Goal: Information Seeking & Learning: Compare options

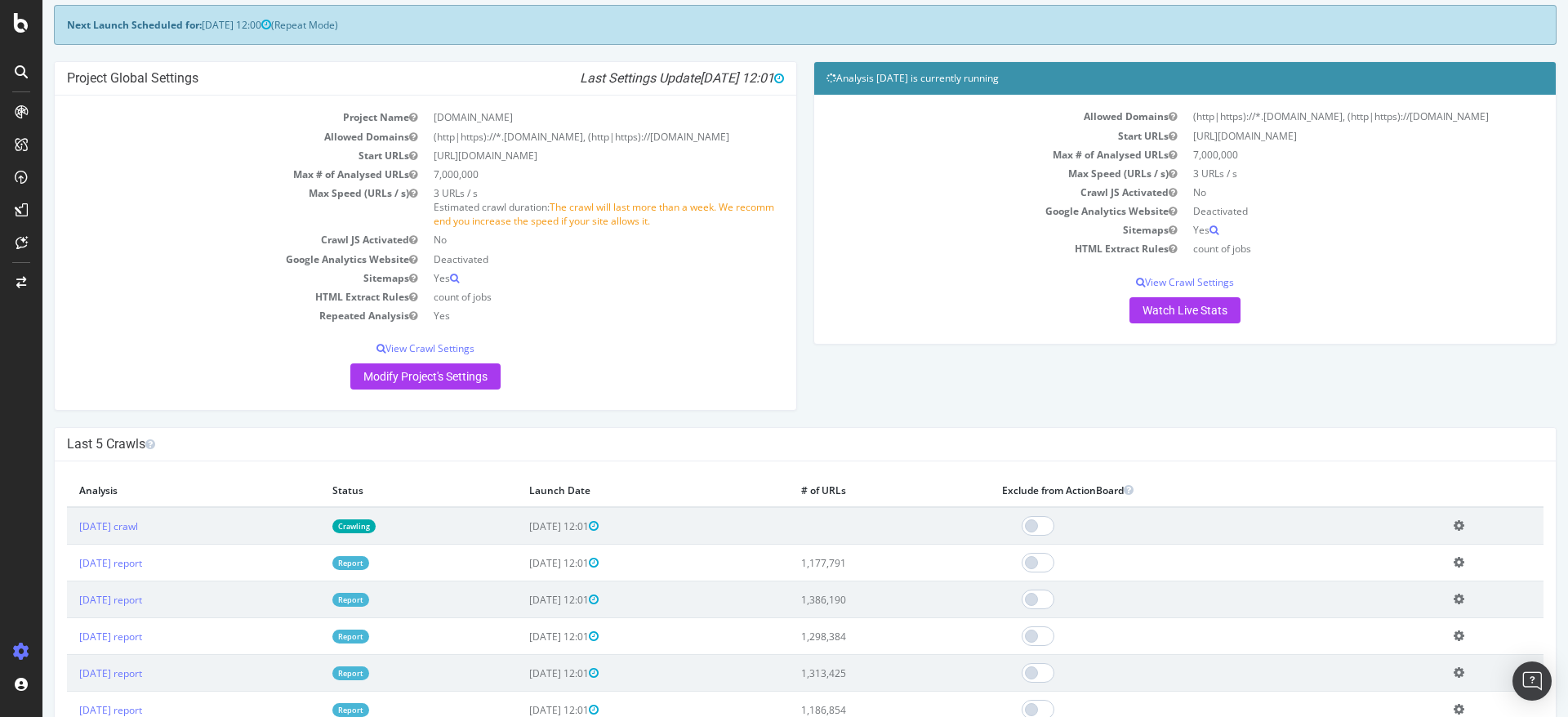
scroll to position [79, 0]
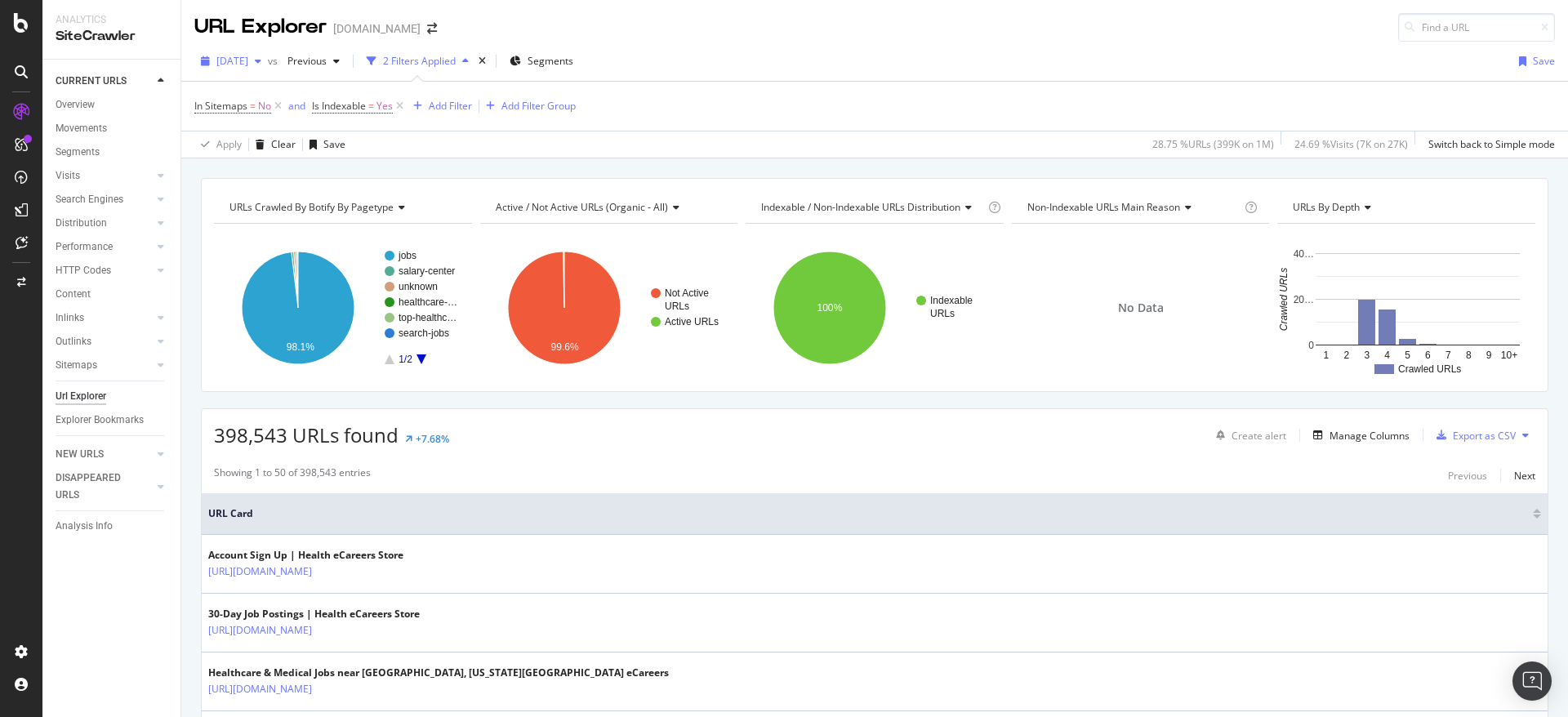
click at [249, 56] on span "[DATE]" at bounding box center [232, 60] width 31 height 14
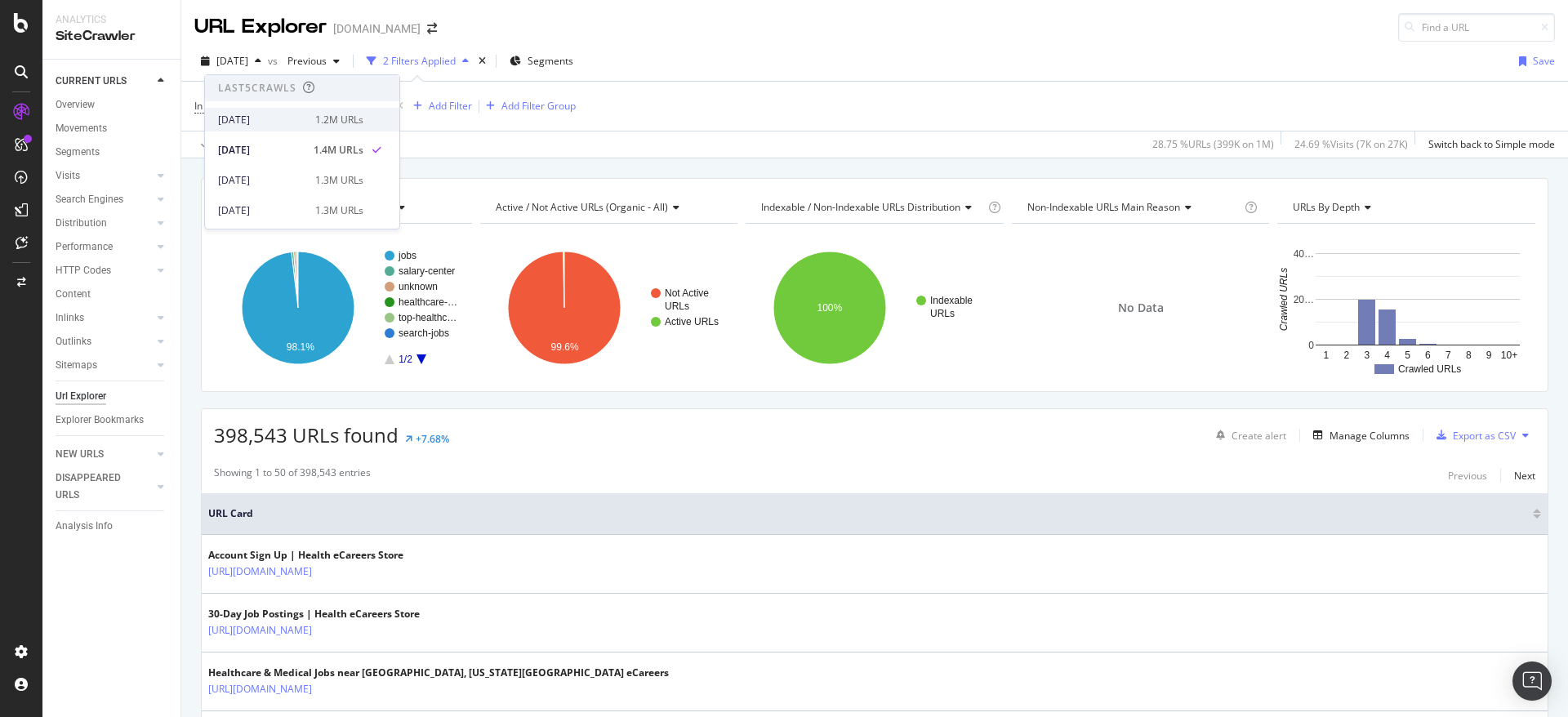
click at [264, 112] on div "[DATE]" at bounding box center [261, 119] width 88 height 14
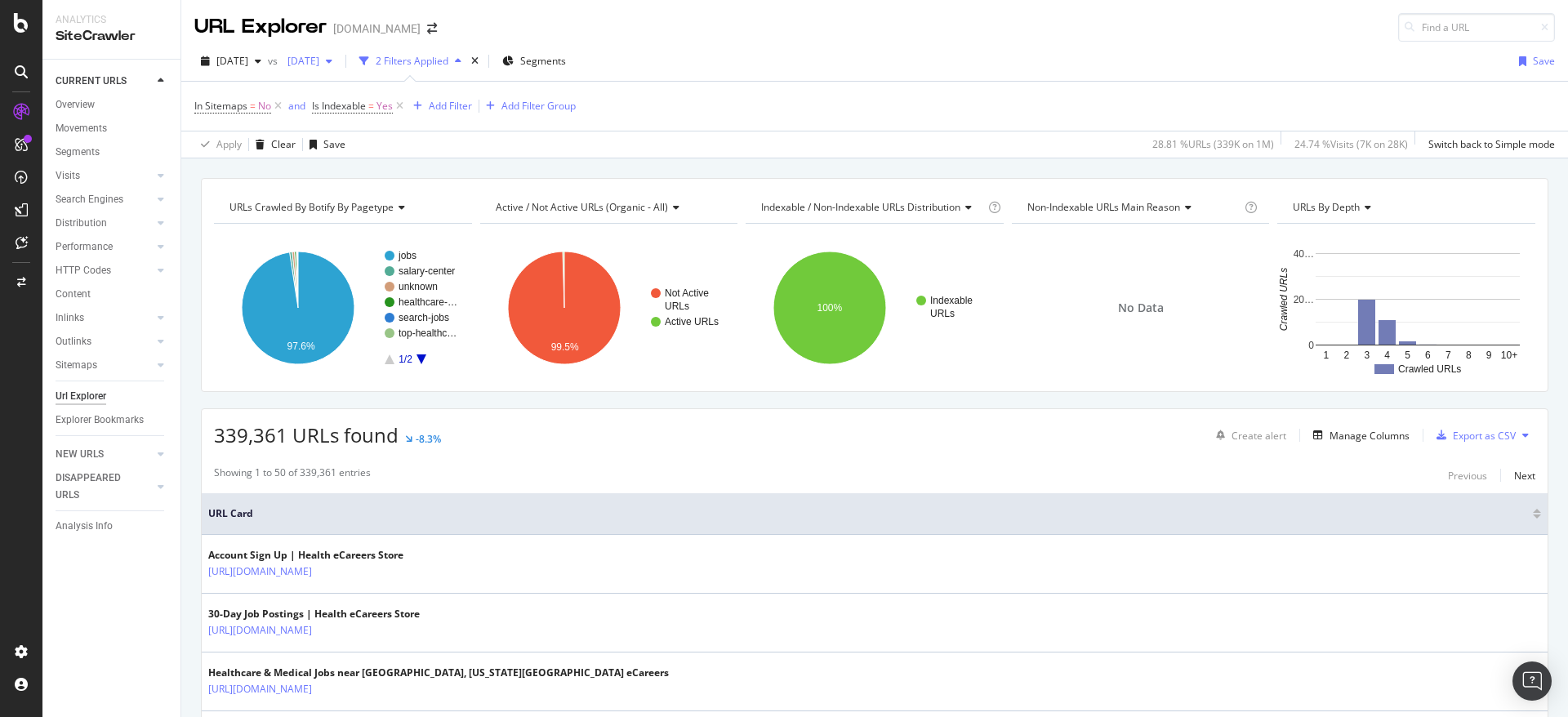
click at [319, 66] on span "[DATE]" at bounding box center [300, 60] width 38 height 14
click at [365, 146] on div "[DATE]" at bounding box center [362, 150] width 88 height 14
click at [248, 434] on span "339,361 URLs found" at bounding box center [306, 435] width 185 height 27
copy span "339,361"
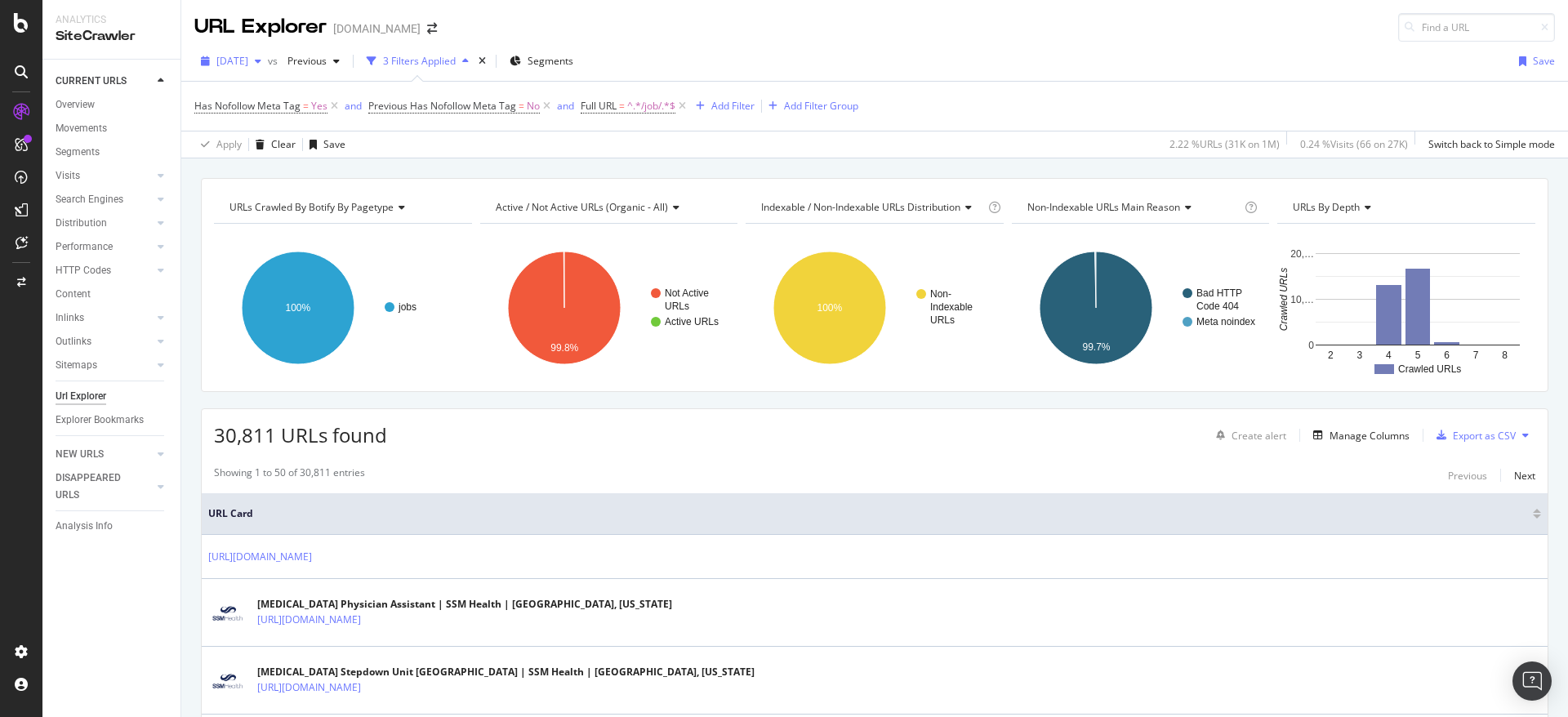
click at [249, 62] on span "[DATE]" at bounding box center [232, 60] width 31 height 14
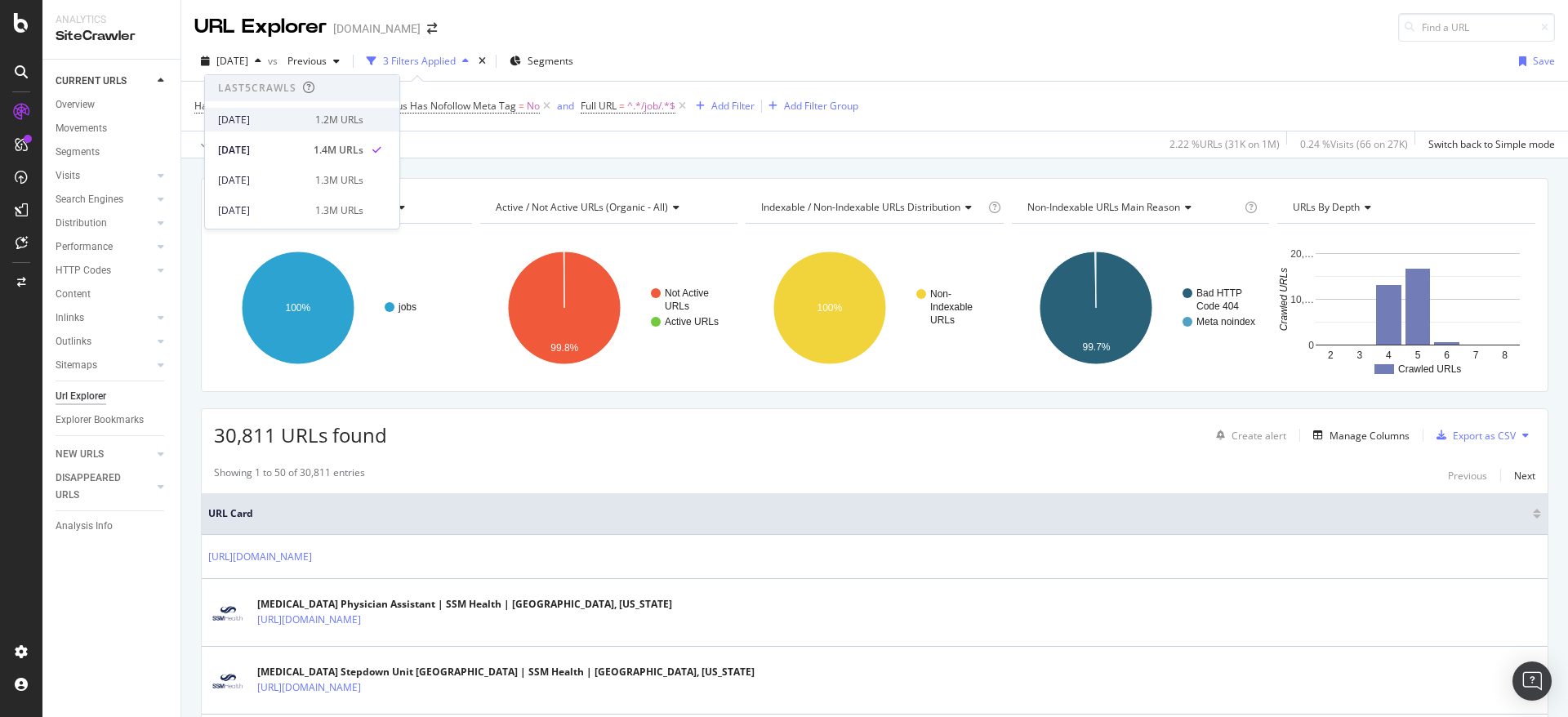
click at [262, 114] on div "[DATE]" at bounding box center [261, 119] width 88 height 14
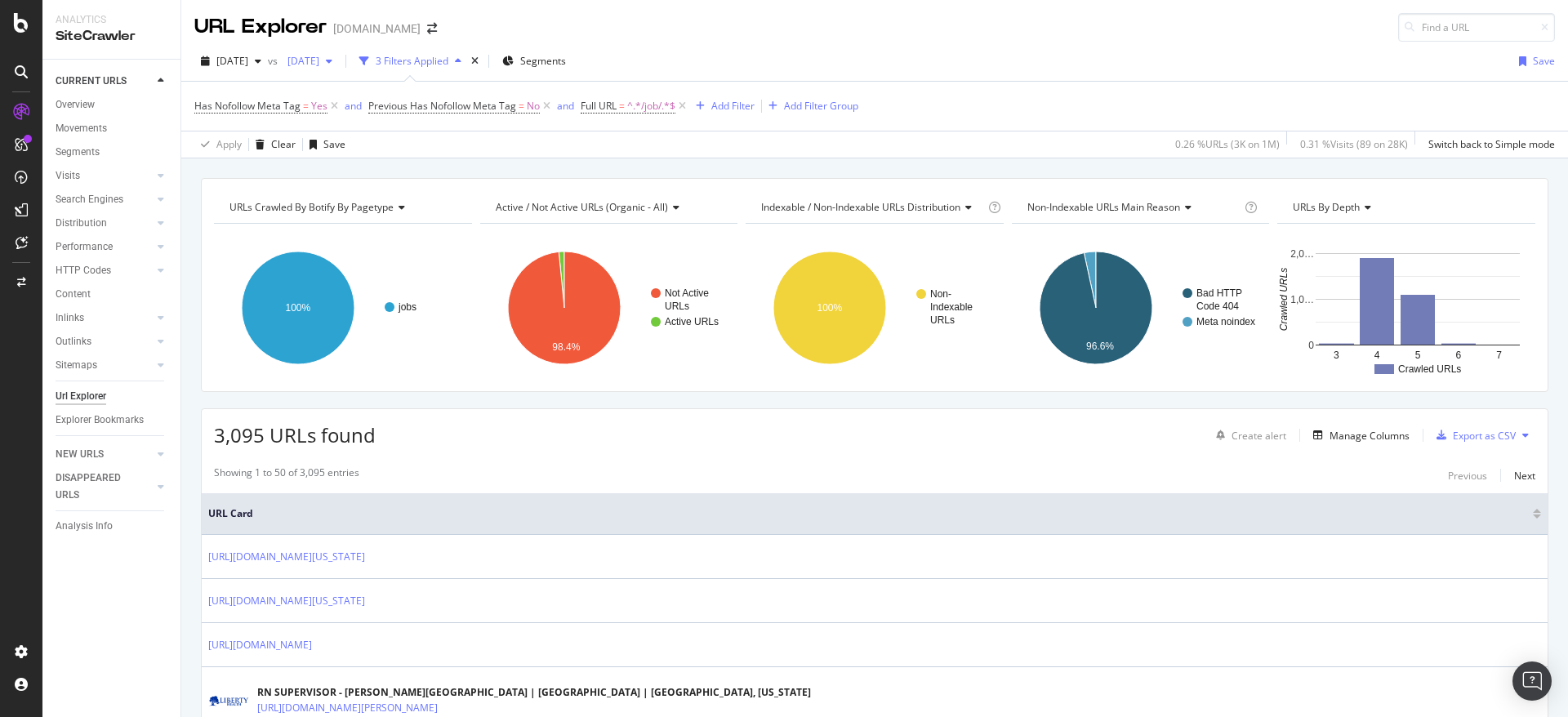
click at [319, 58] on span "2025 Jul. 27th" at bounding box center [300, 60] width 38 height 14
click at [363, 149] on div "2025 Aug. 10th" at bounding box center [362, 150] width 88 height 14
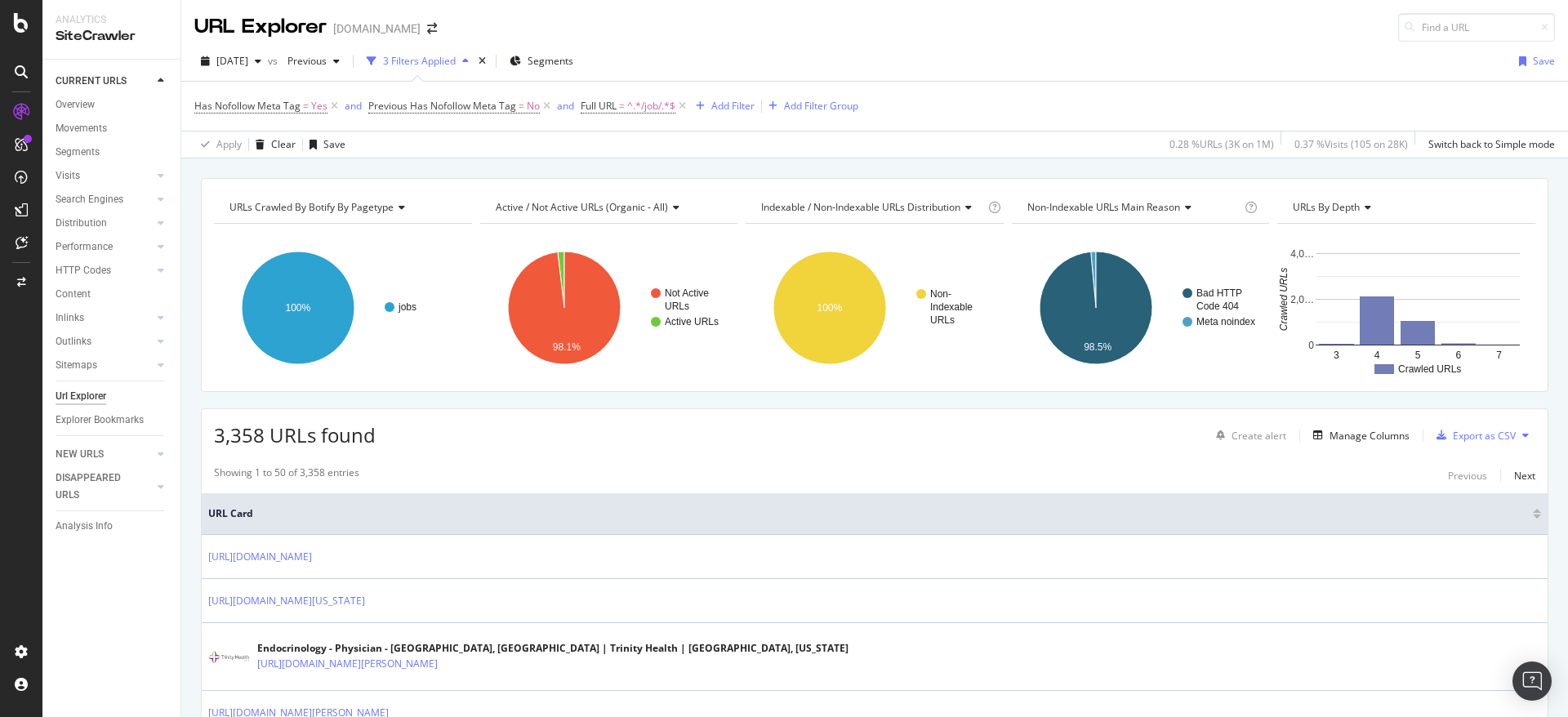
click at [231, 435] on span "3,358 URLs found" at bounding box center [295, 435] width 162 height 27
copy span "3,358"
click at [249, 58] on span "[DATE]" at bounding box center [232, 60] width 31 height 14
click at [263, 144] on div "2025 Aug. 10th" at bounding box center [261, 150] width 88 height 14
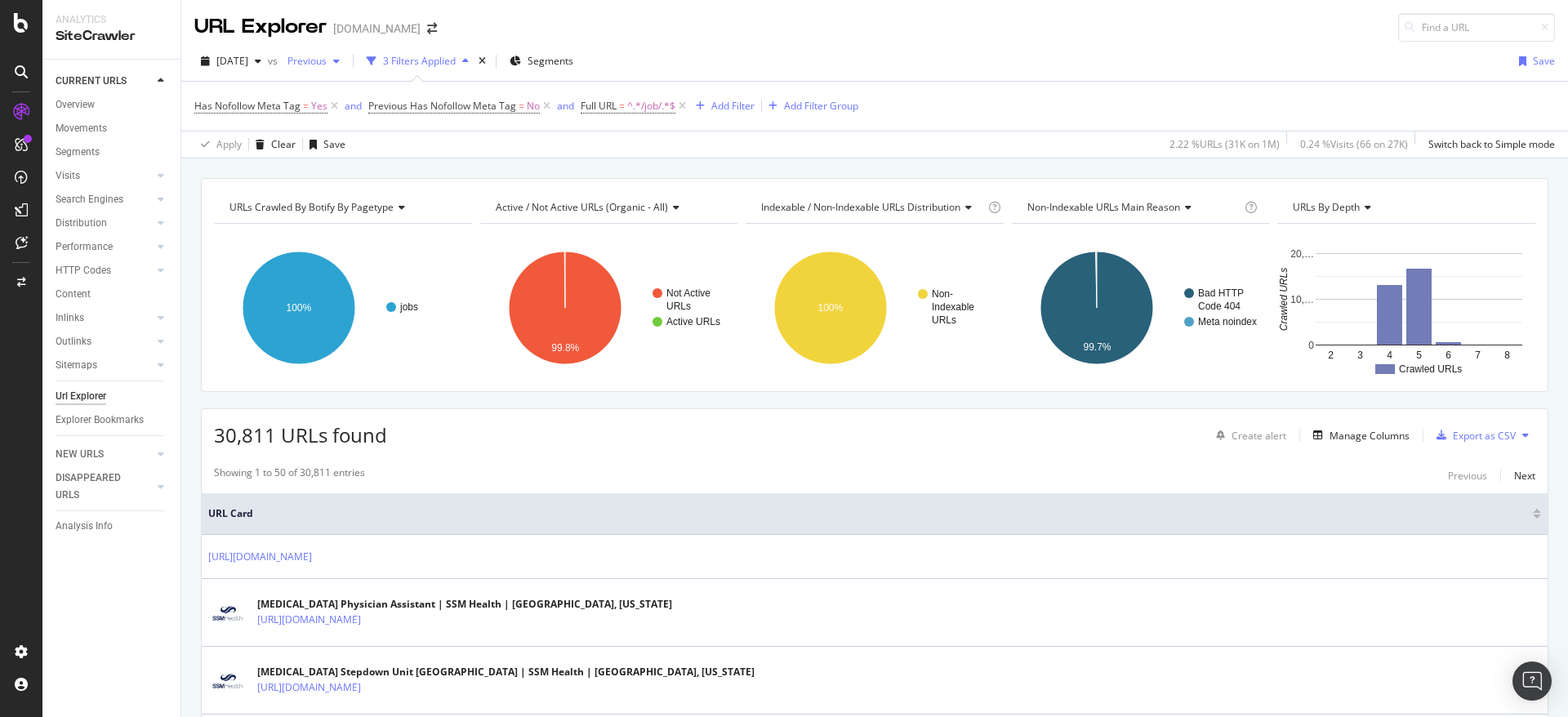
click at [327, 64] on span "Previous" at bounding box center [304, 60] width 46 height 14
click at [365, 180] on div "2025 Jul. 27th" at bounding box center [361, 180] width 86 height 14
click at [249, 62] on span "2025 Aug. 10th" at bounding box center [232, 60] width 31 height 14
click at [279, 119] on div "[DATE]" at bounding box center [261, 119] width 88 height 14
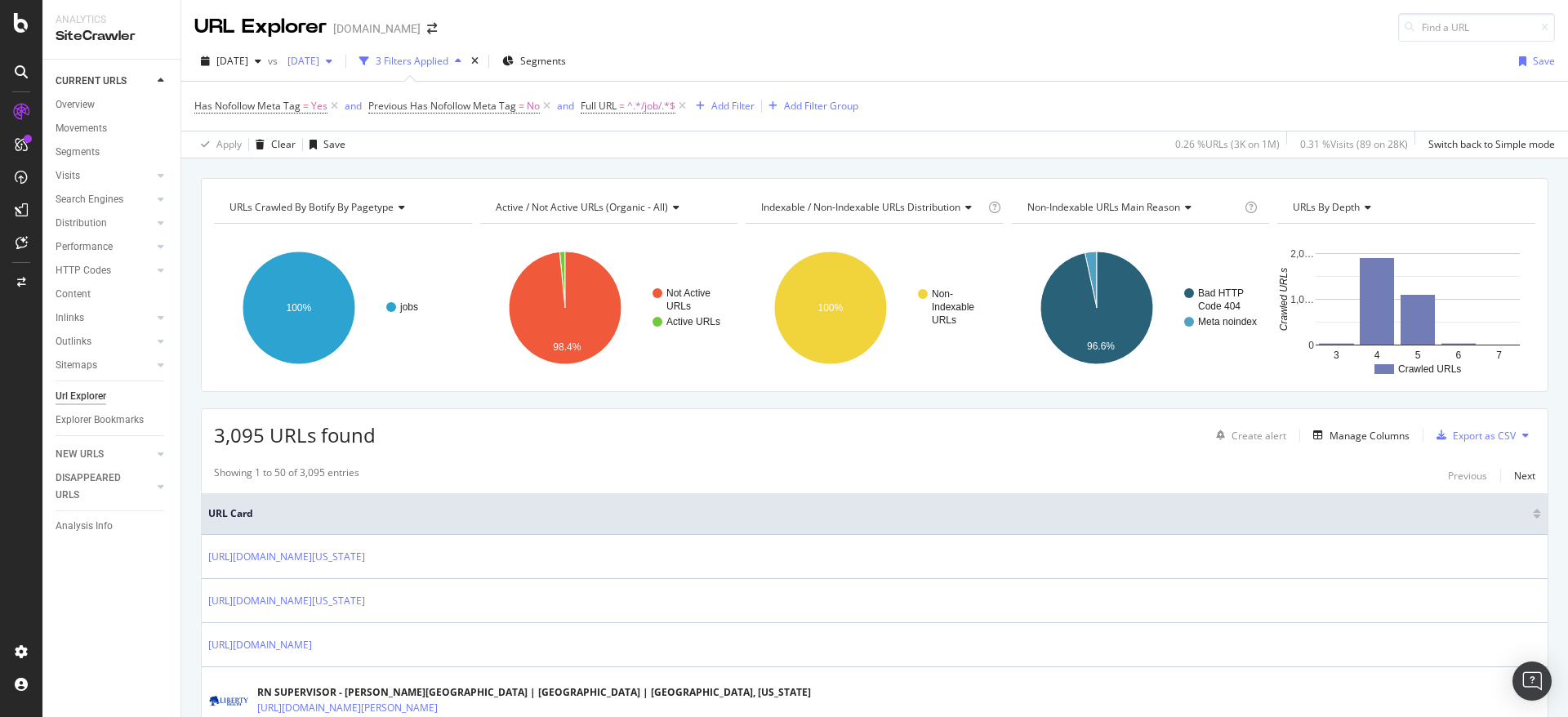
click at [319, 63] on span "2025 Jul. 27th" at bounding box center [300, 60] width 38 height 14
click at [373, 147] on div "2025 Aug. 10th" at bounding box center [362, 150] width 88 height 14
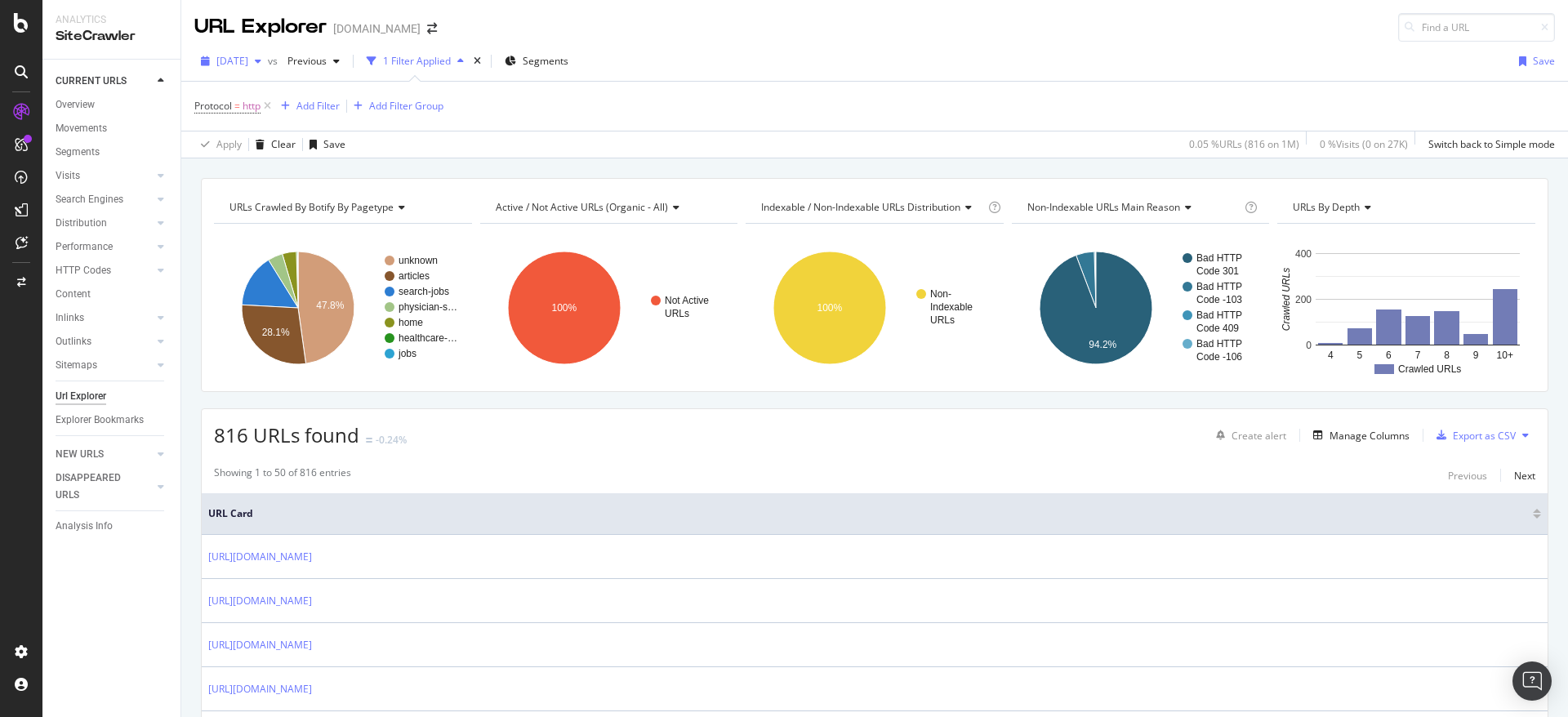
click at [266, 68] on div "[DATE]" at bounding box center [231, 61] width 73 height 25
click at [262, 124] on div "[DATE]" at bounding box center [261, 119] width 88 height 14
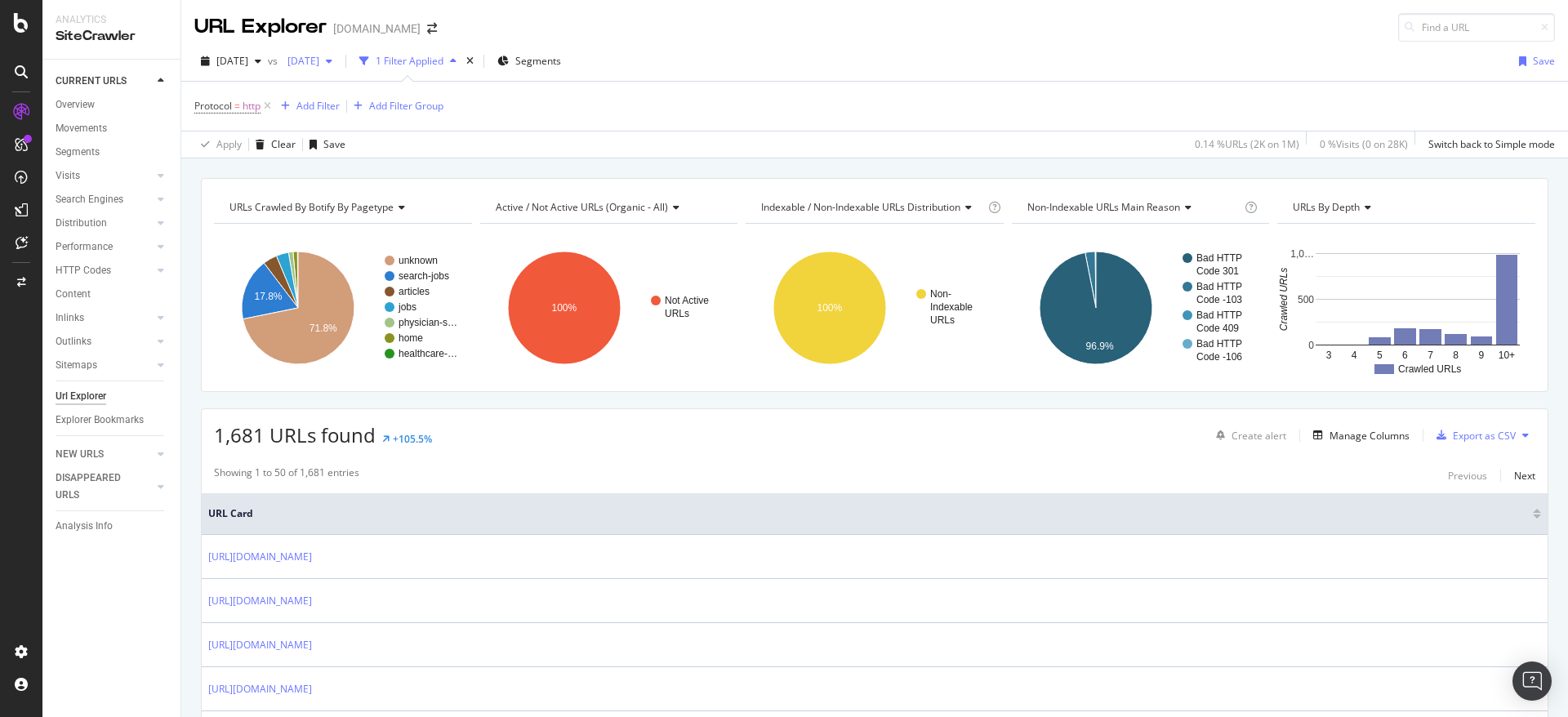
click at [319, 66] on span "[DATE]" at bounding box center [300, 60] width 38 height 14
click at [366, 143] on div "[DATE]" at bounding box center [362, 150] width 88 height 14
click at [242, 432] on span "1,681 URLs found" at bounding box center [295, 435] width 162 height 27
copy span "1,681"
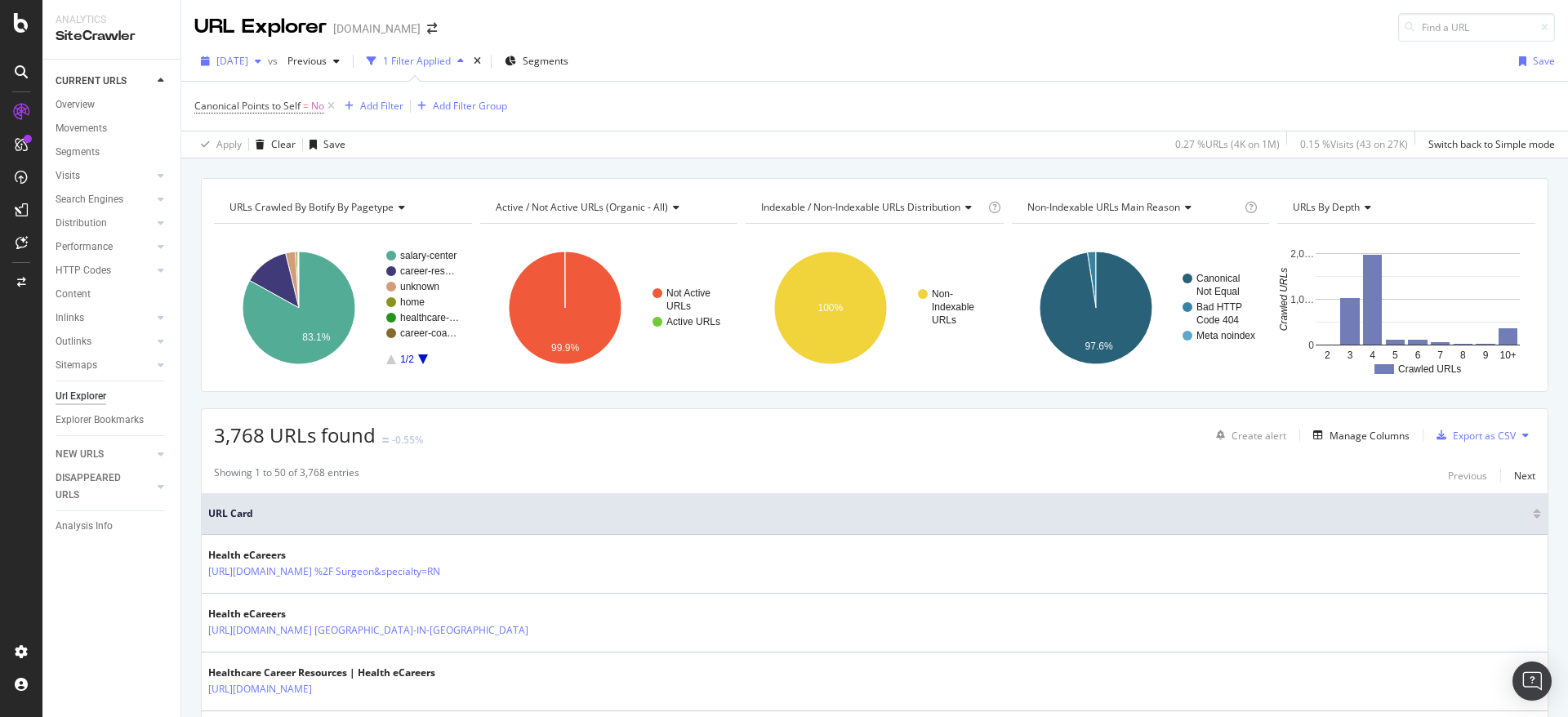
click at [249, 61] on span "[DATE]" at bounding box center [232, 60] width 31 height 14
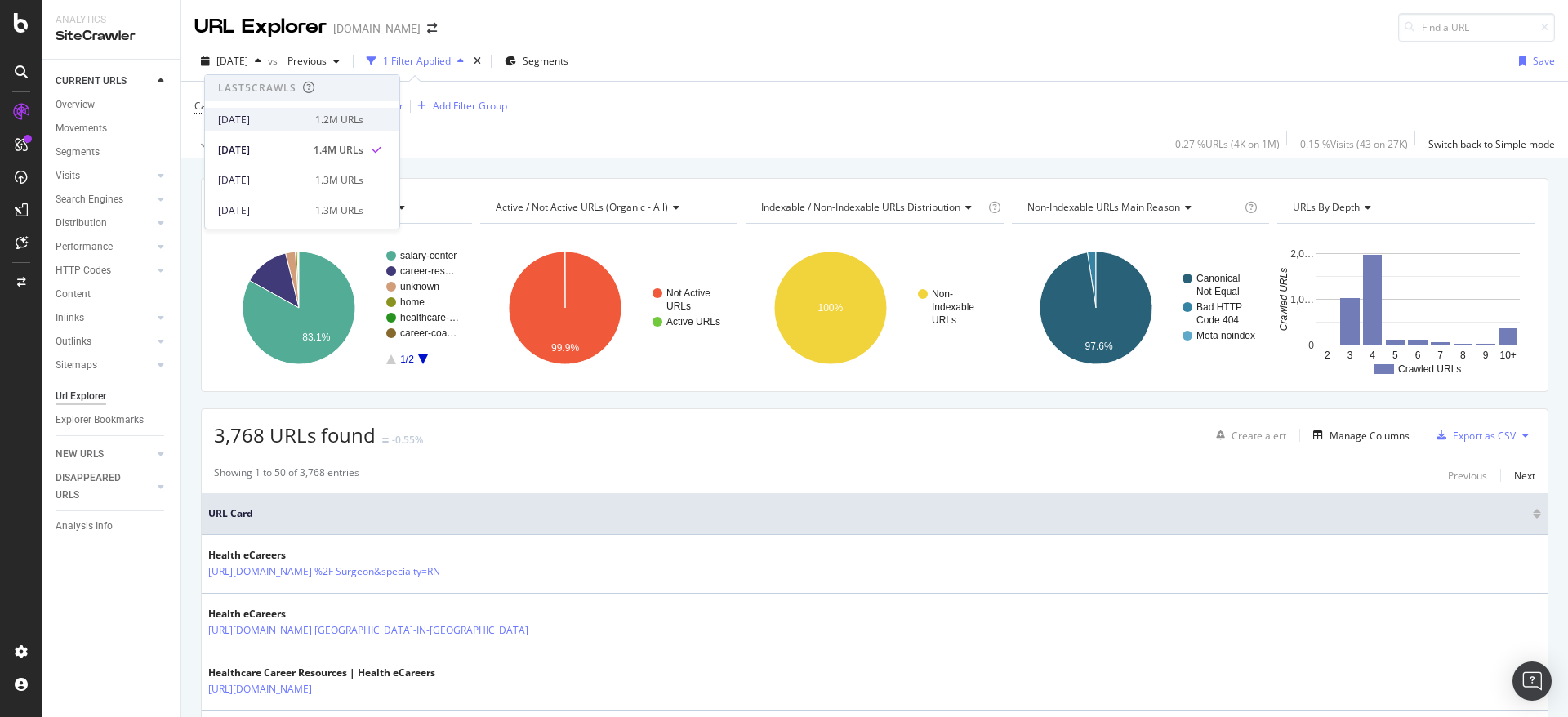
click at [265, 116] on div "[DATE]" at bounding box center [261, 119] width 88 height 14
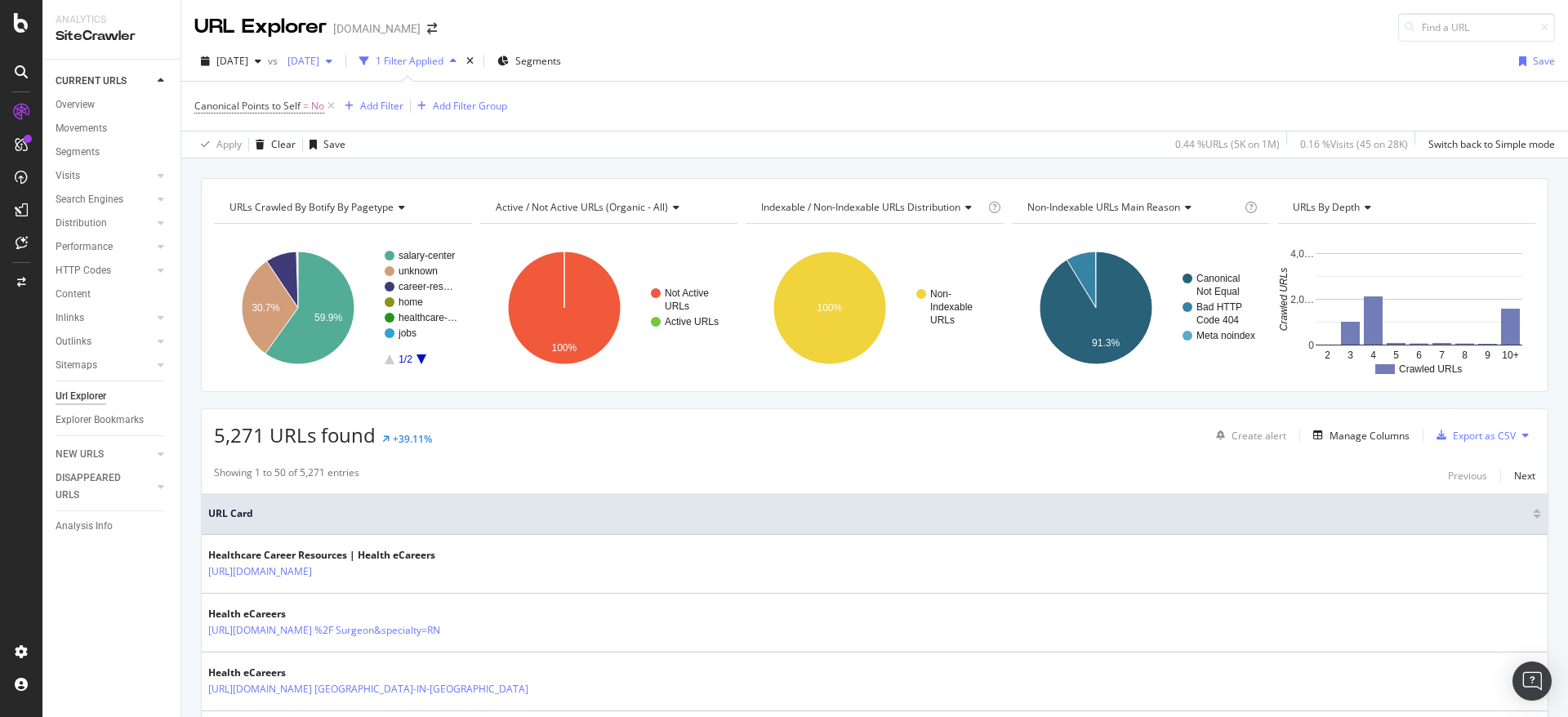
click at [319, 63] on span "2025 Jul. 27th" at bounding box center [300, 60] width 38 height 14
click at [375, 150] on div "2025 Aug. 10th" at bounding box center [362, 150] width 88 height 14
click at [242, 432] on span "5,271 URLs found" at bounding box center [295, 435] width 162 height 27
copy span "5,271"
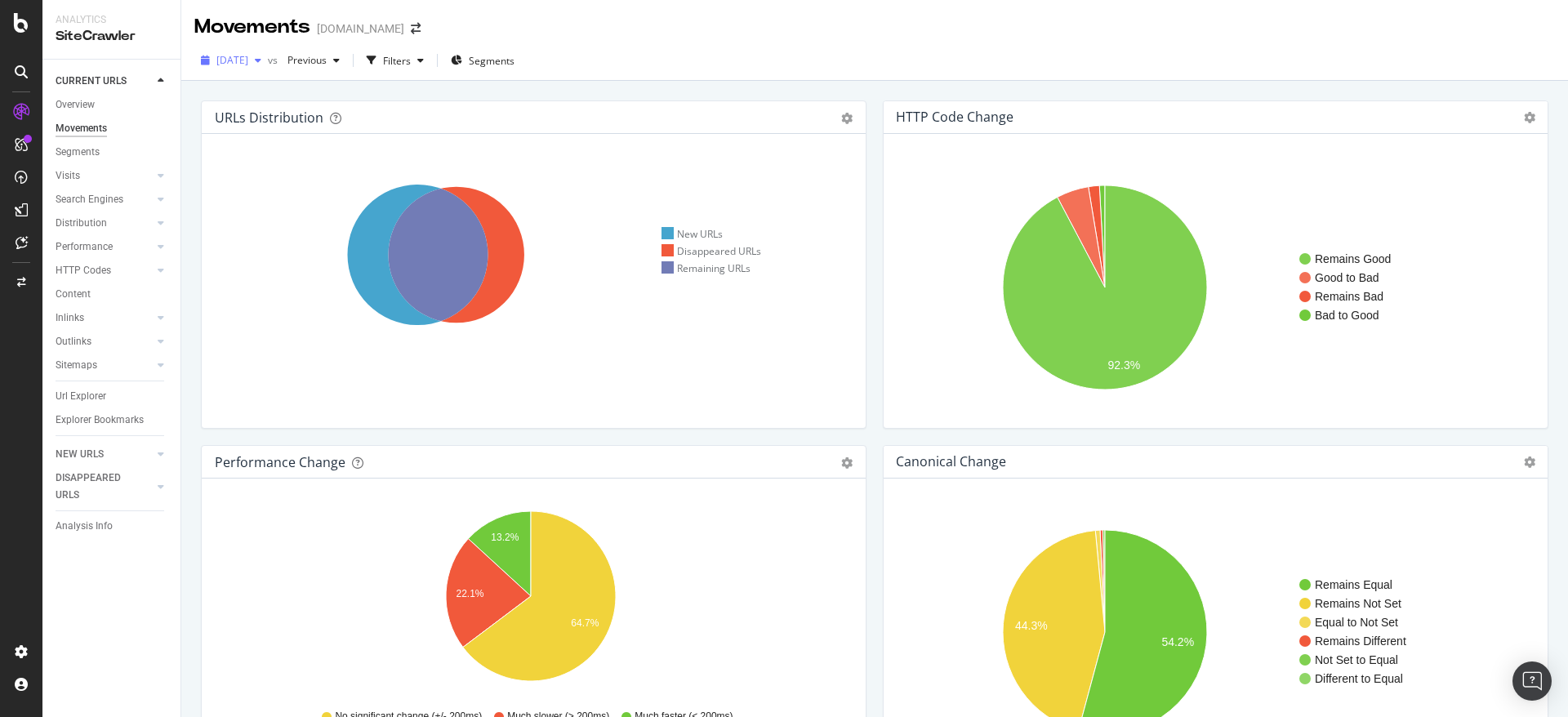
click at [261, 57] on icon "button" at bounding box center [258, 60] width 7 height 10
click at [645, 51] on div "[DATE] vs Previous Filters Segments" at bounding box center [874, 64] width 1387 height 32
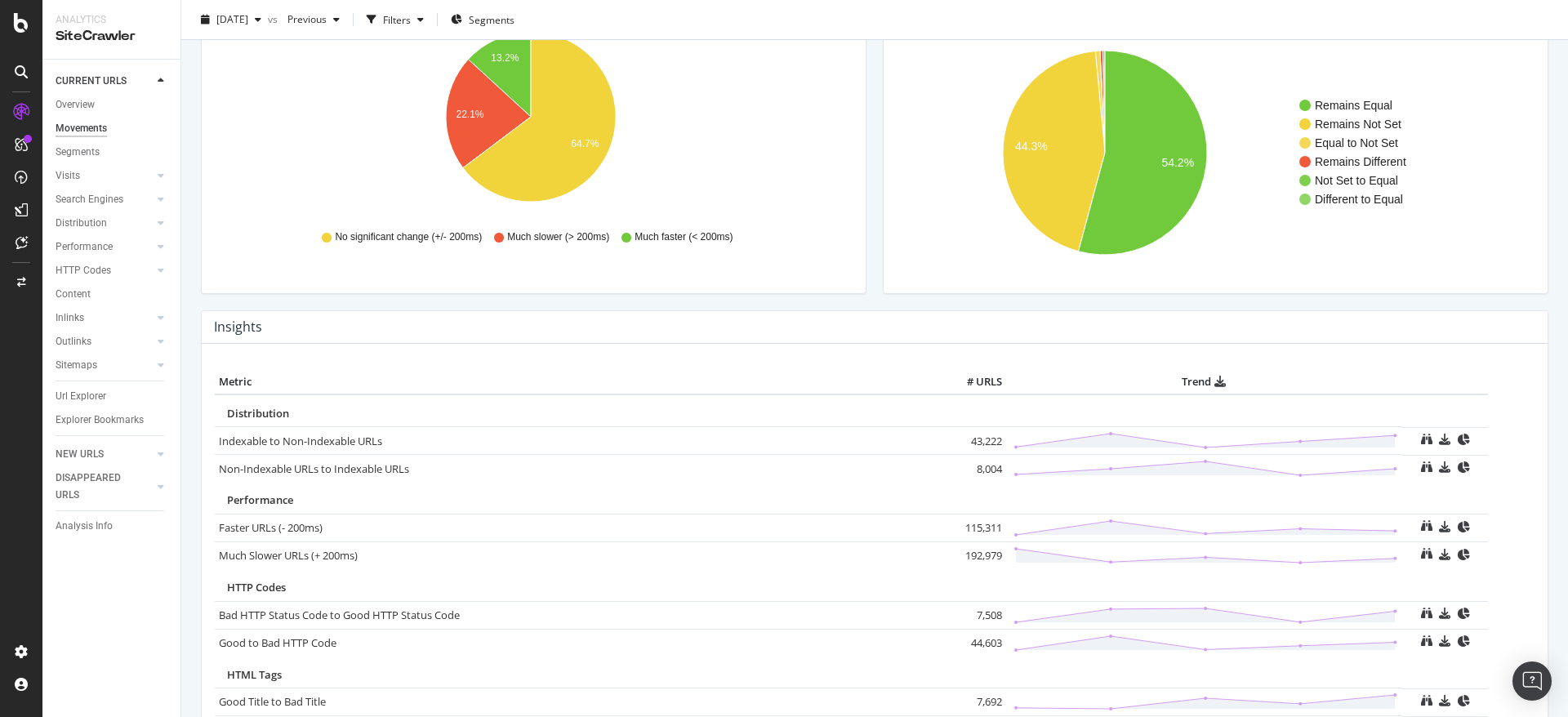
scroll to position [480, 0]
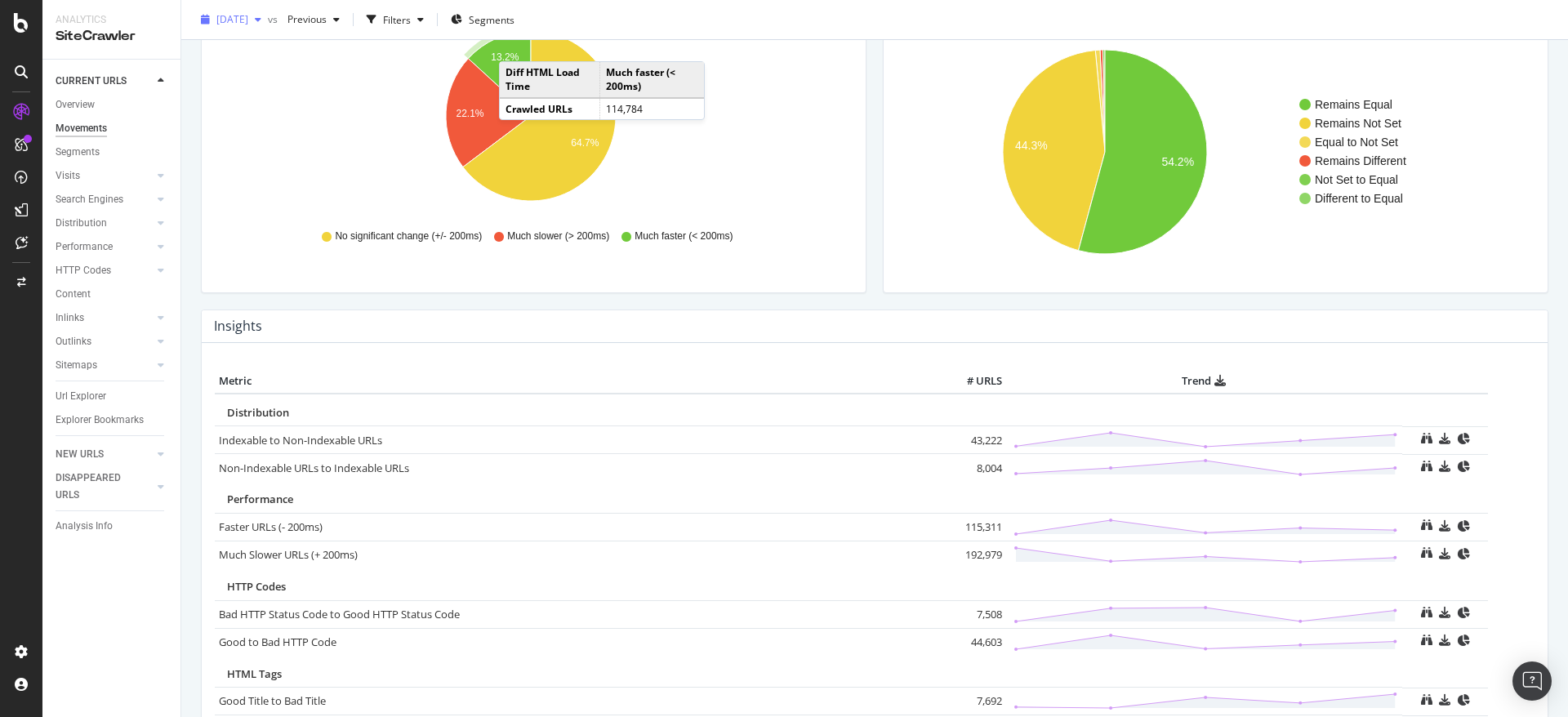
click at [249, 23] on span "2025 Aug. 10th" at bounding box center [232, 19] width 31 height 14
click at [272, 77] on div "[DATE]" at bounding box center [261, 77] width 88 height 14
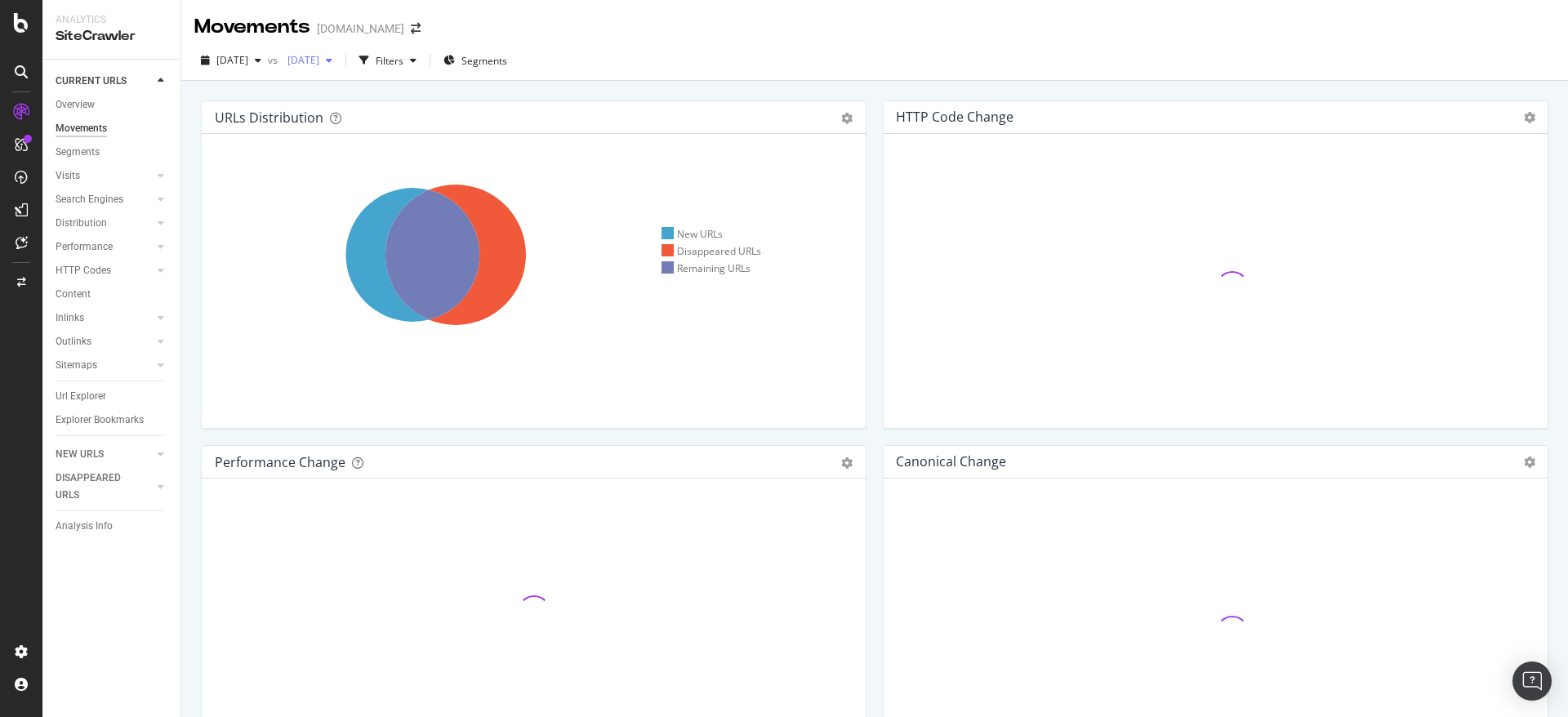
click at [319, 56] on span "2025 Jul. 27th" at bounding box center [300, 60] width 38 height 14
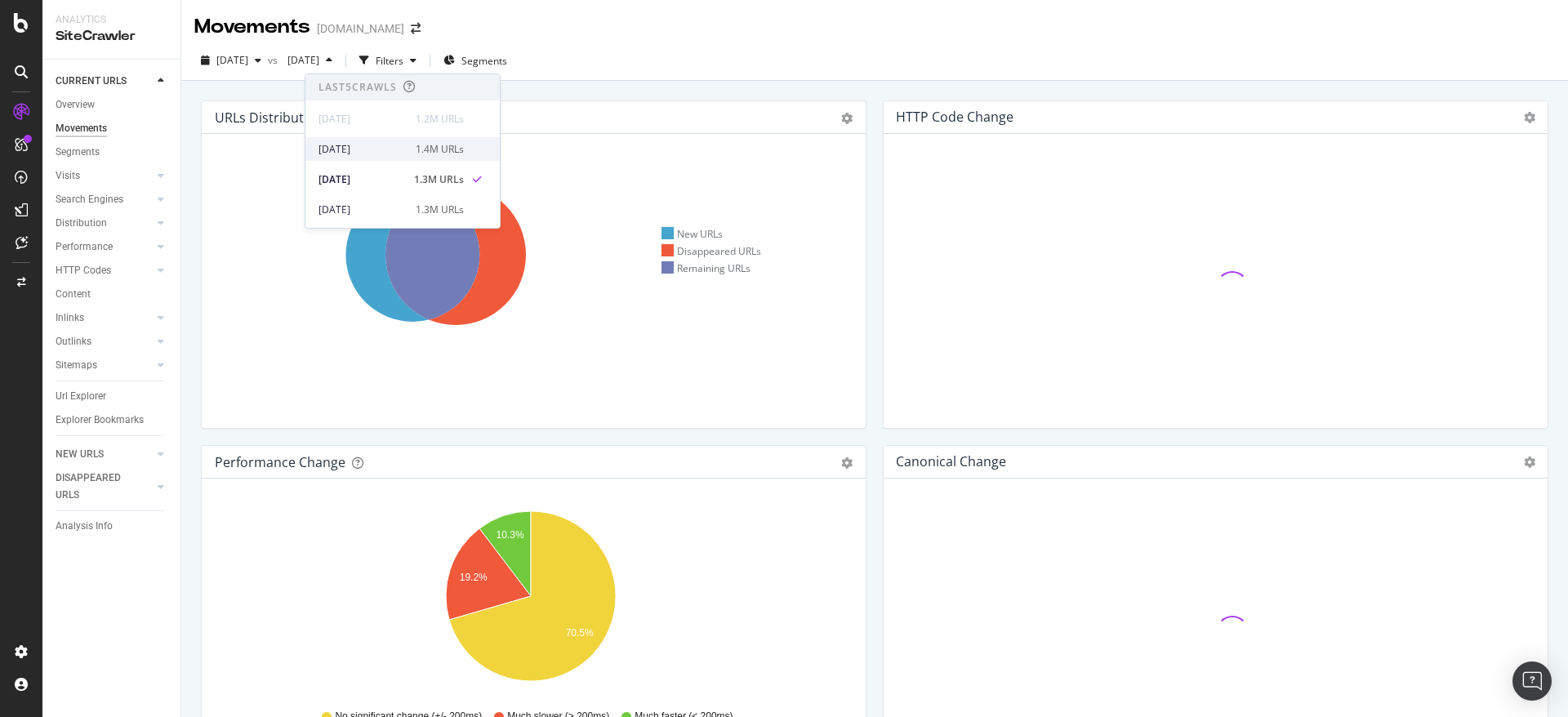
click at [369, 145] on div "2025 Aug. 10th" at bounding box center [362, 149] width 88 height 14
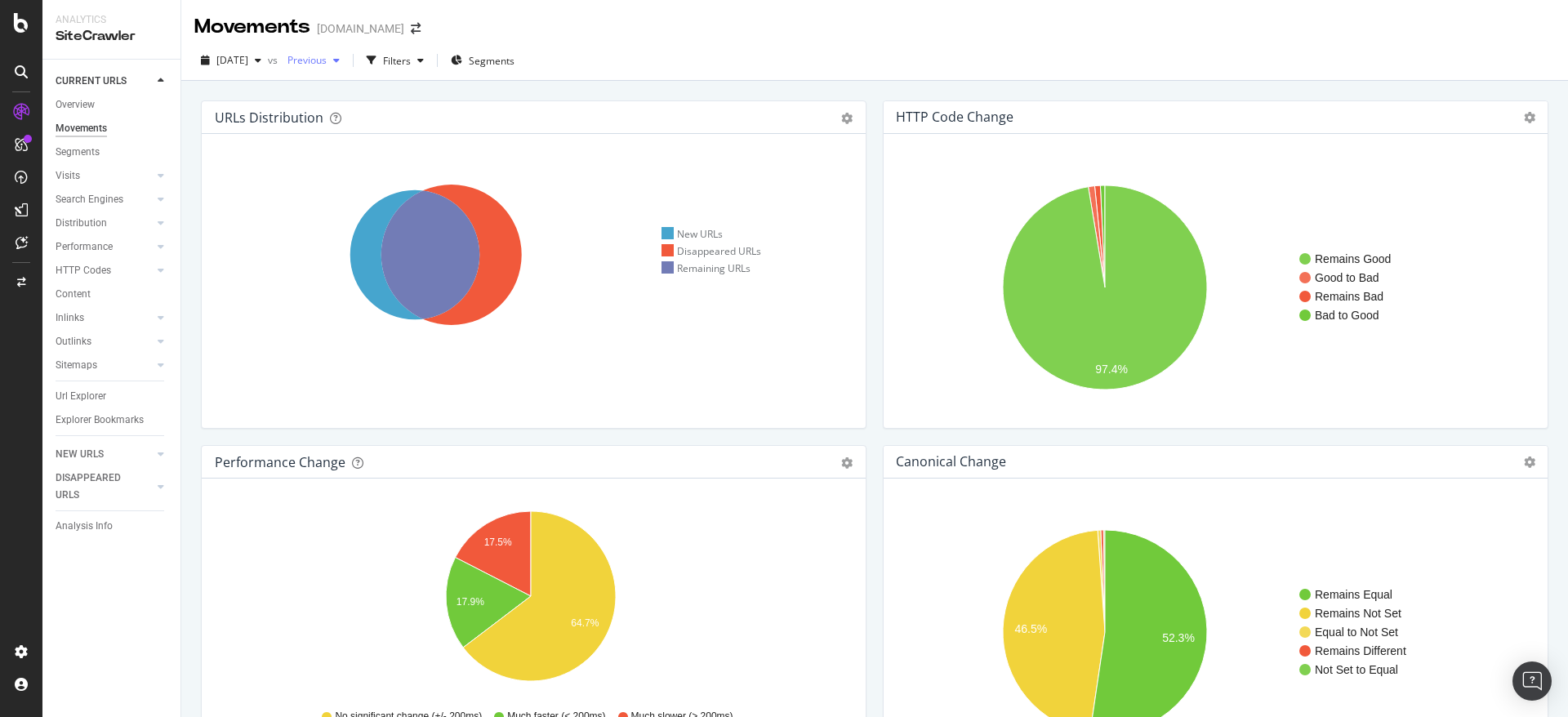
click at [346, 63] on div "button" at bounding box center [336, 60] width 20 height 10
click at [614, 52] on div "2025 Aug. 24th vs Previous Filters Segments" at bounding box center [874, 64] width 1387 height 32
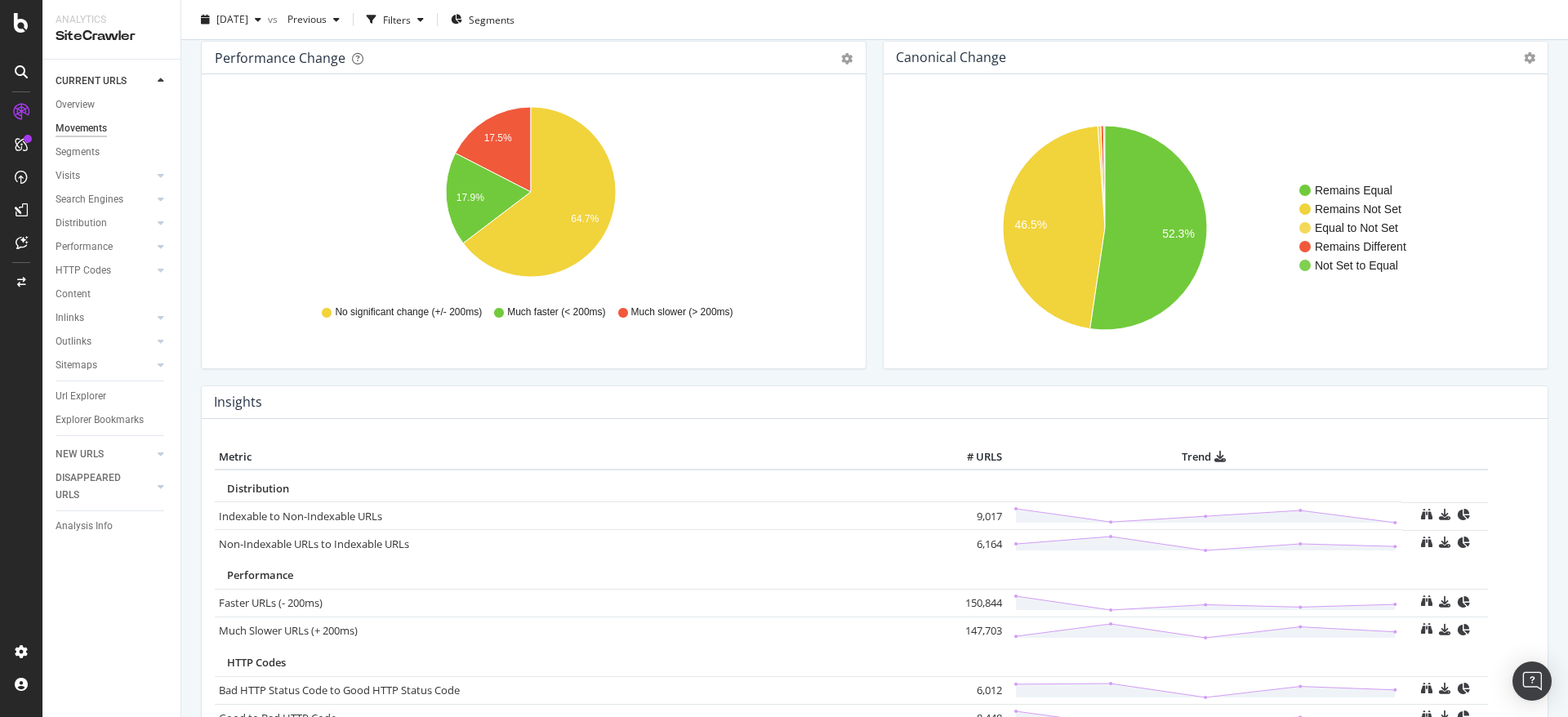
scroll to position [406, 0]
click at [979, 514] on td "9,017" at bounding box center [973, 514] width 66 height 28
copy td "9,017"
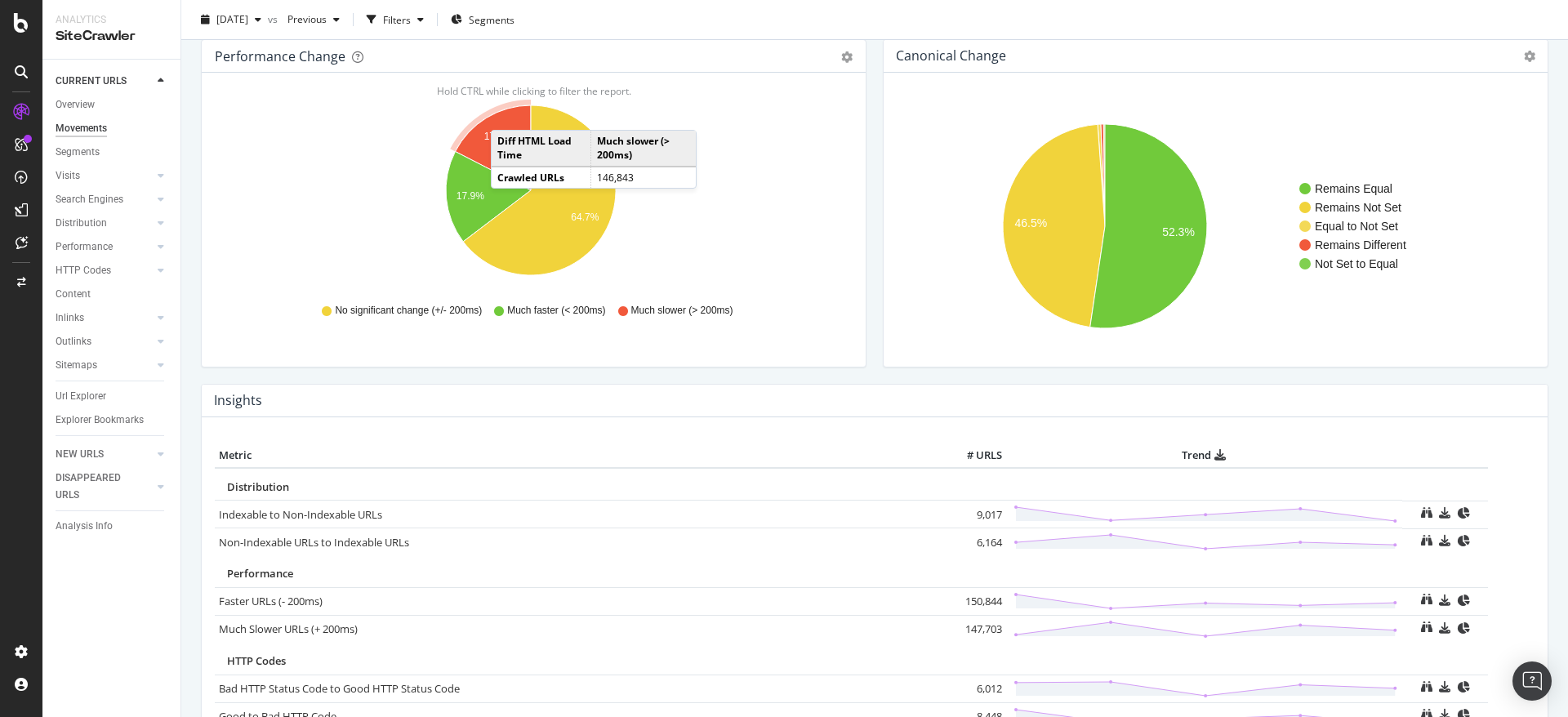
click at [979, 541] on td "6,164" at bounding box center [973, 542] width 66 height 28
copy td "6,164"
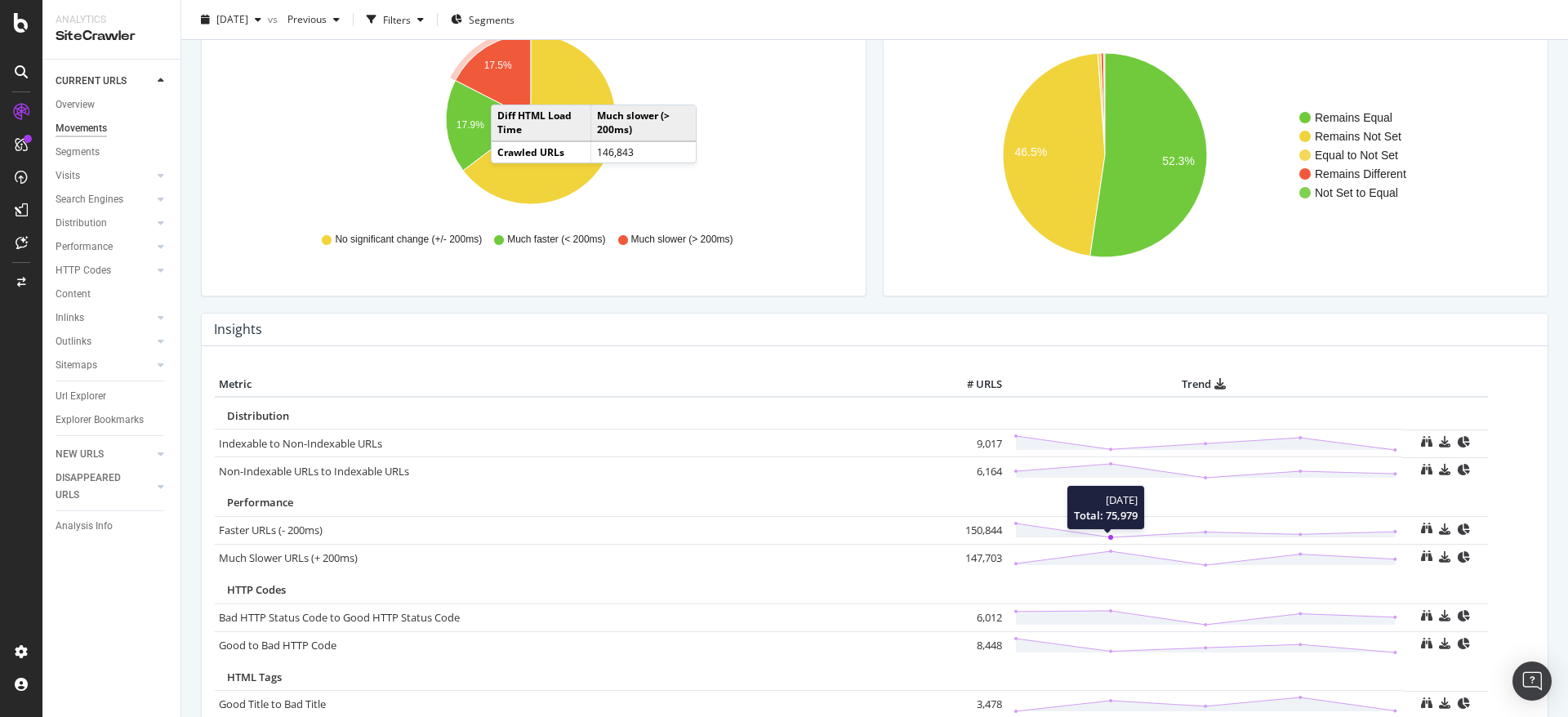
scroll to position [481, 0]
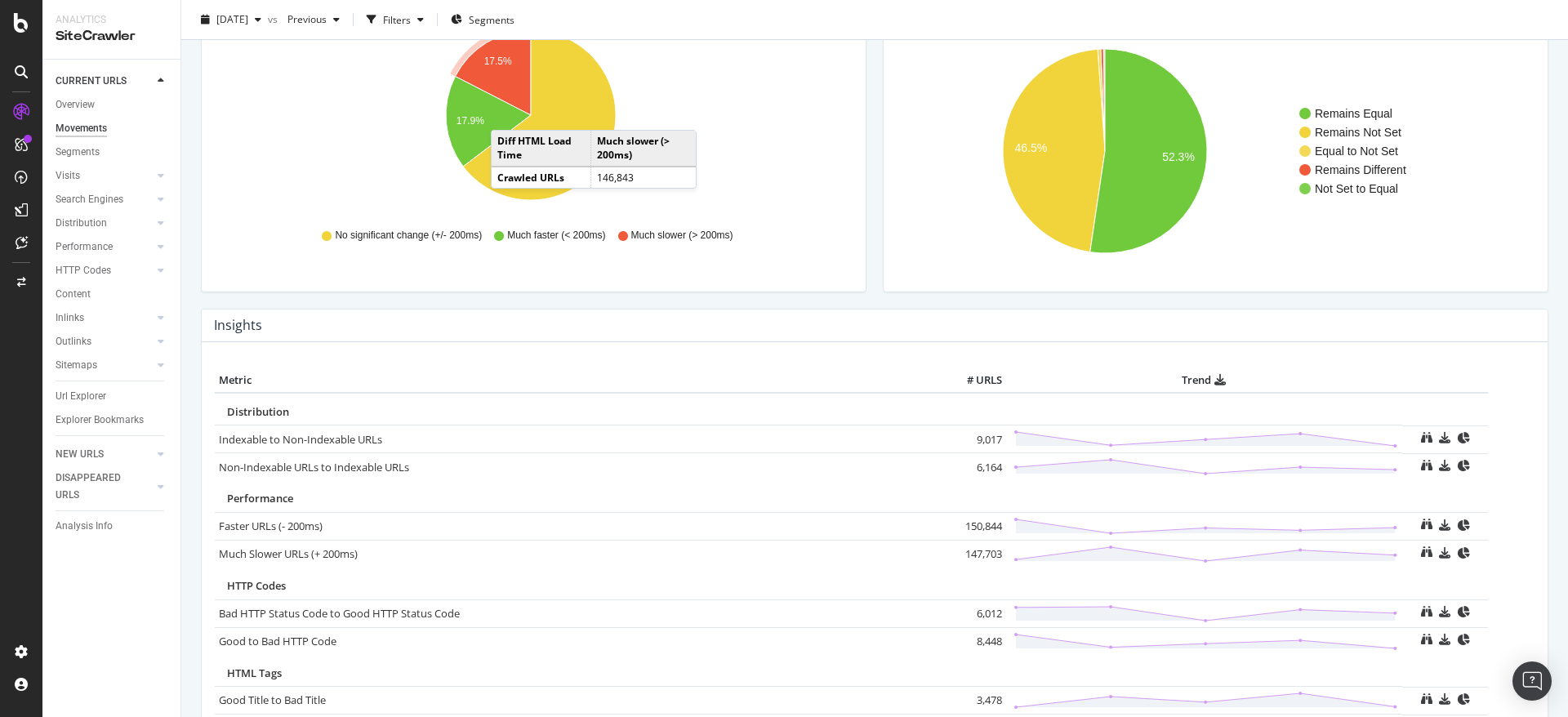
click at [982, 525] on td "150,844" at bounding box center [973, 526] width 66 height 28
copy td "150,844"
drag, startPoint x: 981, startPoint y: 562, endPoint x: 980, endPoint y: 553, distance: 9.1
click at [980, 553] on td "147,703" at bounding box center [973, 554] width 66 height 28
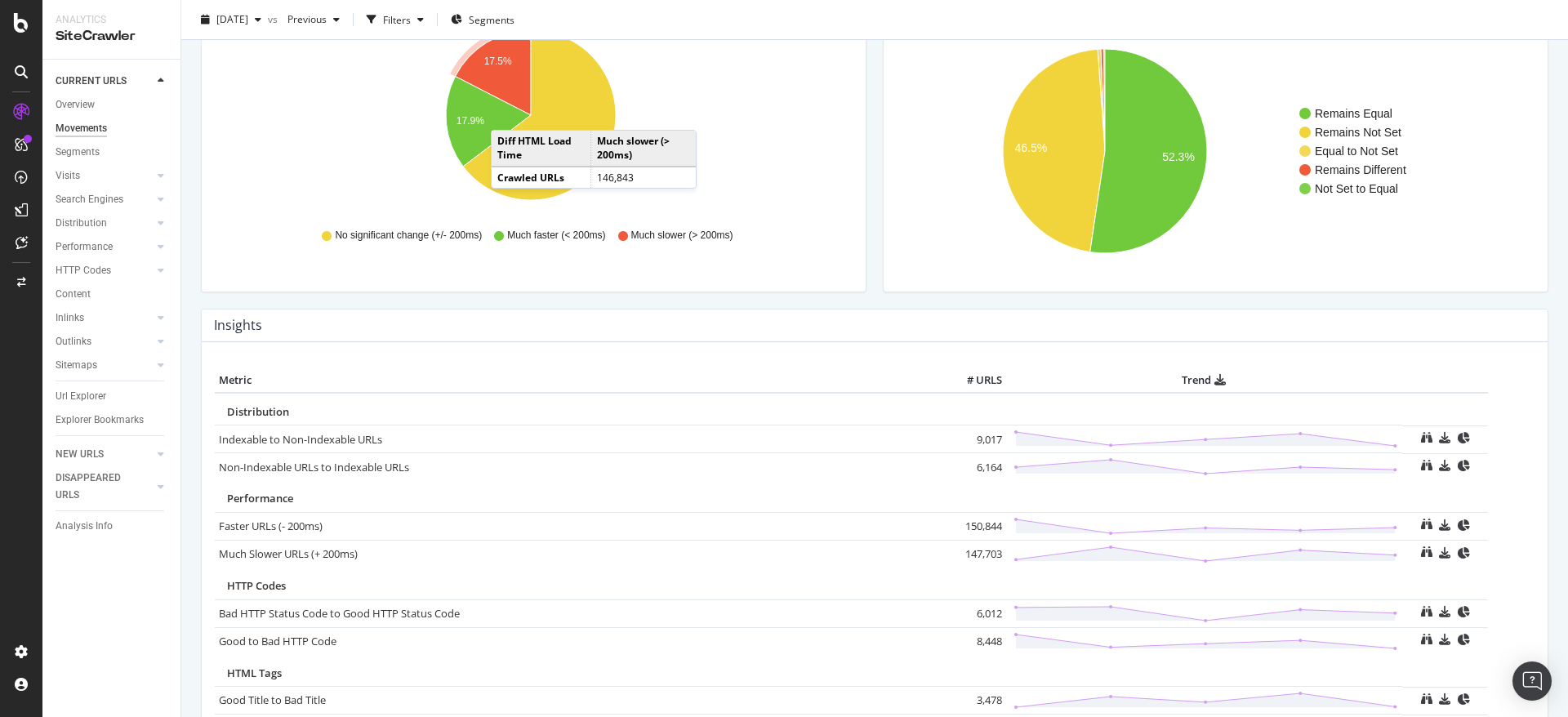
click at [980, 553] on td "147,703" at bounding box center [973, 554] width 66 height 28
copy td "147,703"
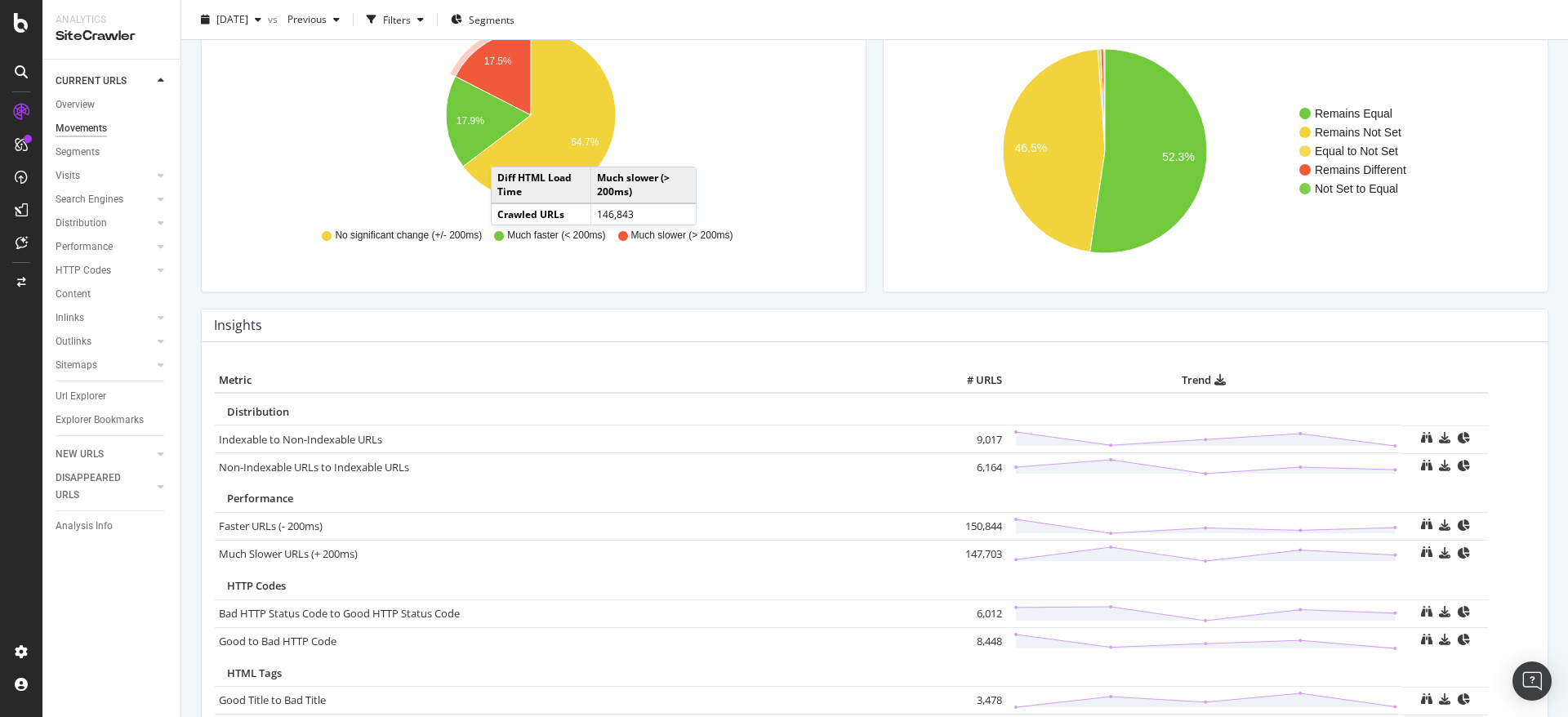
scroll to position [557, 0]
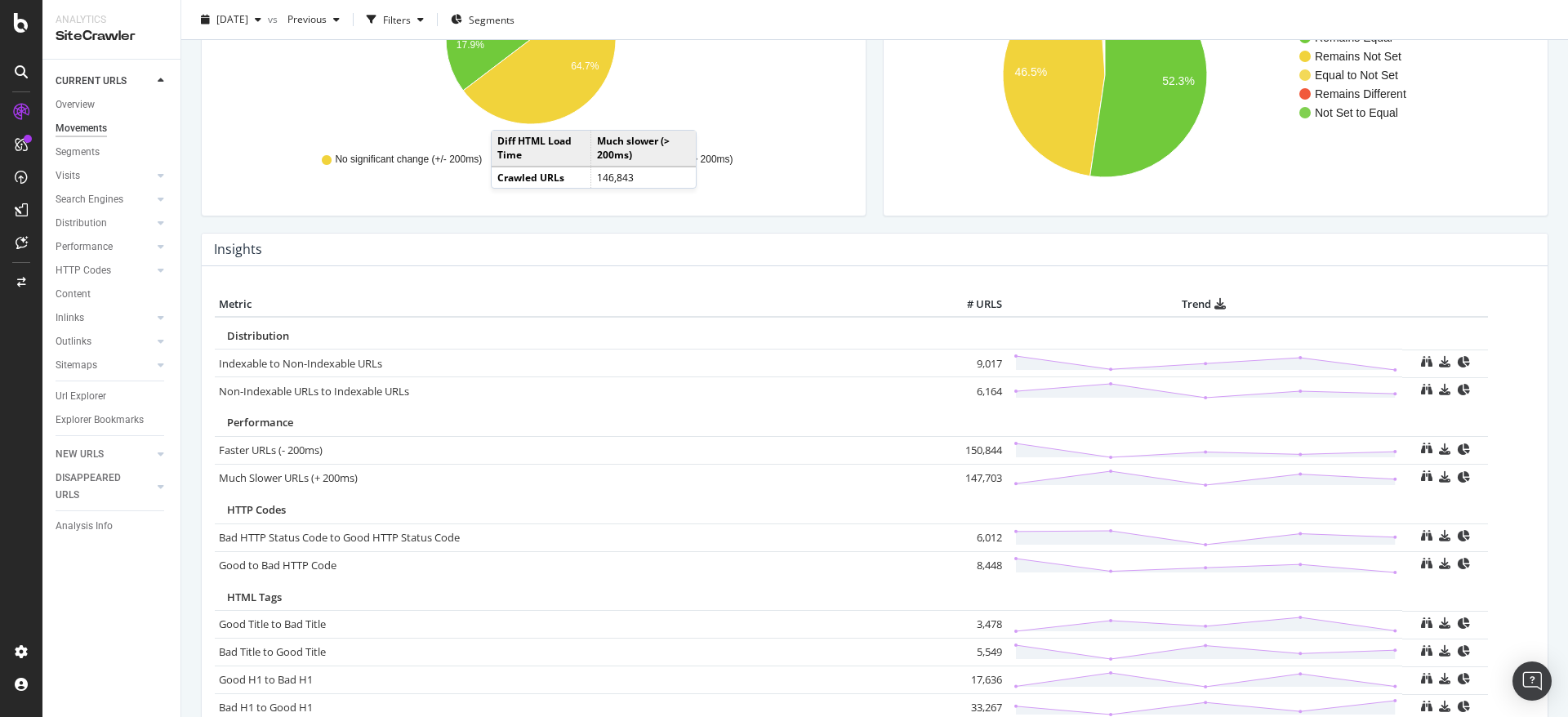
click at [987, 539] on td "6,012" at bounding box center [973, 537] width 66 height 28
copy td "6,012"
click at [980, 567] on td "8,448" at bounding box center [973, 565] width 66 height 28
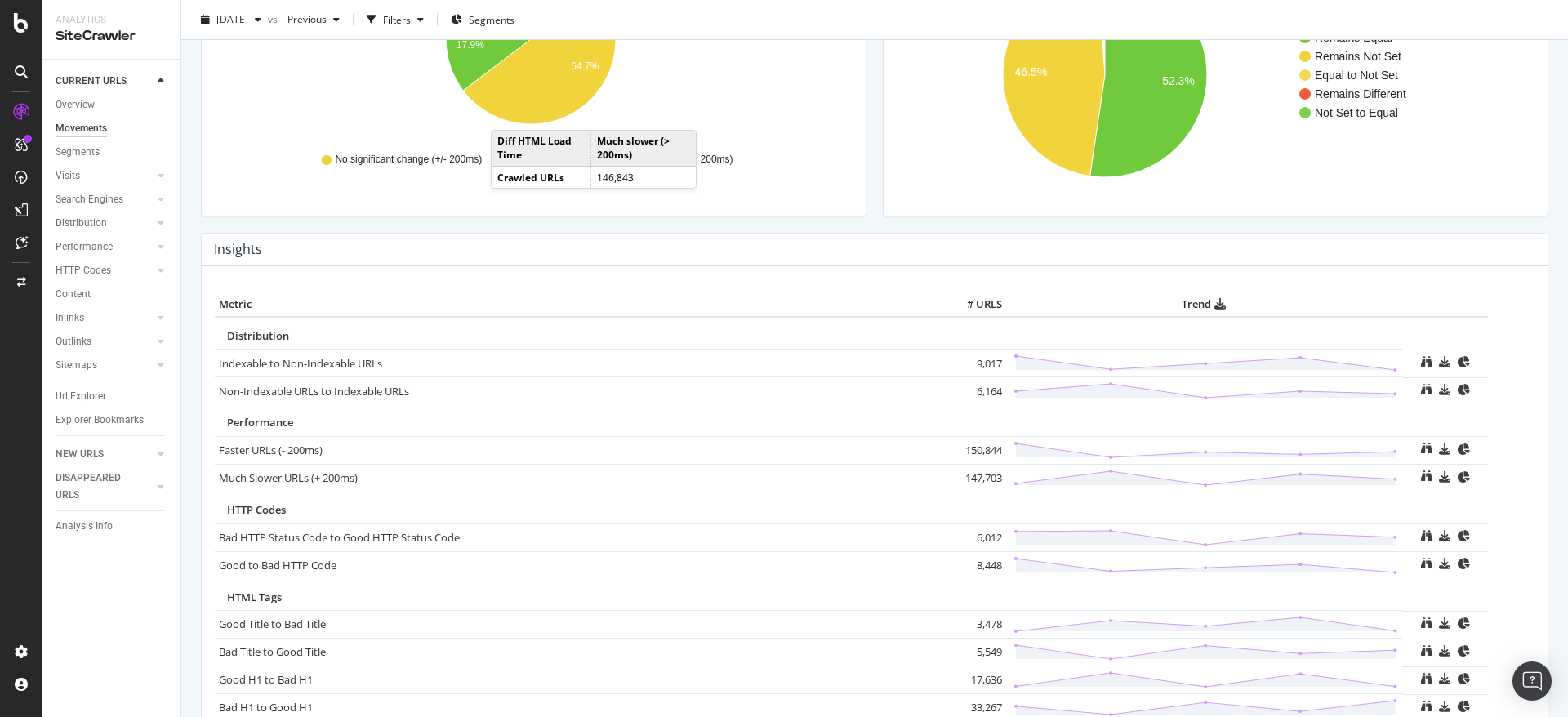
copy td "8,448"
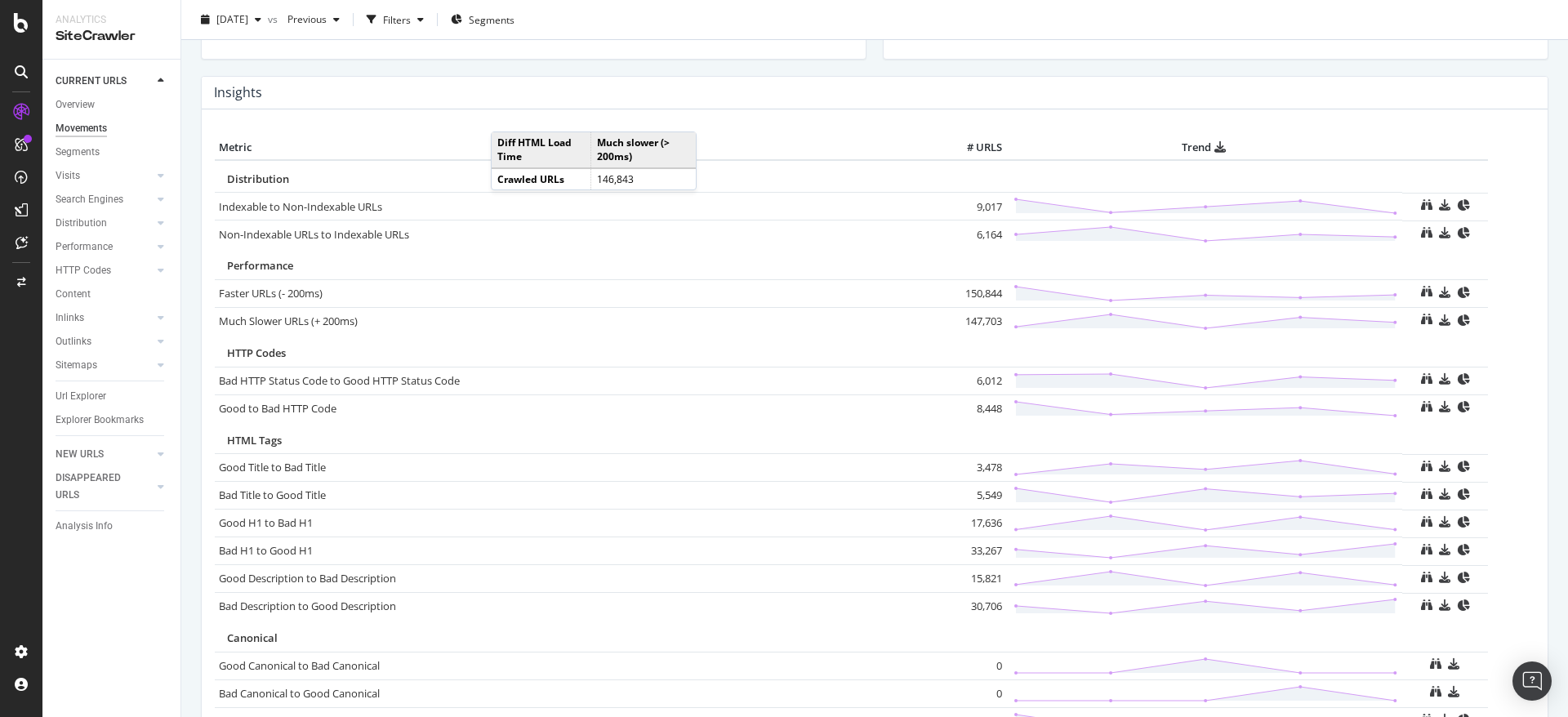
scroll to position [717, 0]
click at [981, 463] on td "3,478" at bounding box center [973, 465] width 66 height 28
copy td "3,478"
click at [981, 496] on td "5,549" at bounding box center [973, 492] width 66 height 28
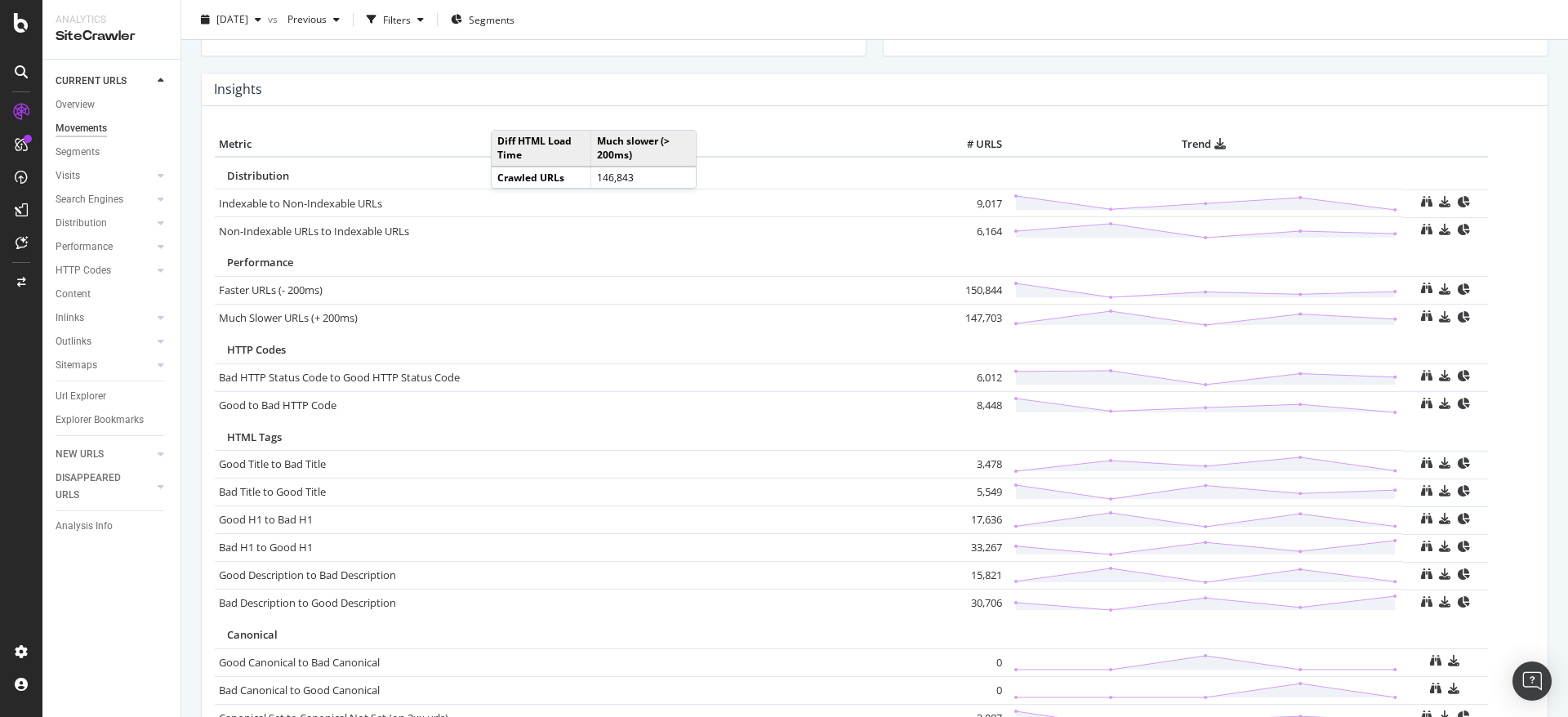
click at [981, 496] on td "5,549" at bounding box center [973, 492] width 66 height 28
copy td "5,549"
click at [981, 525] on td "17,636" at bounding box center [973, 520] width 66 height 28
copy td "17,636"
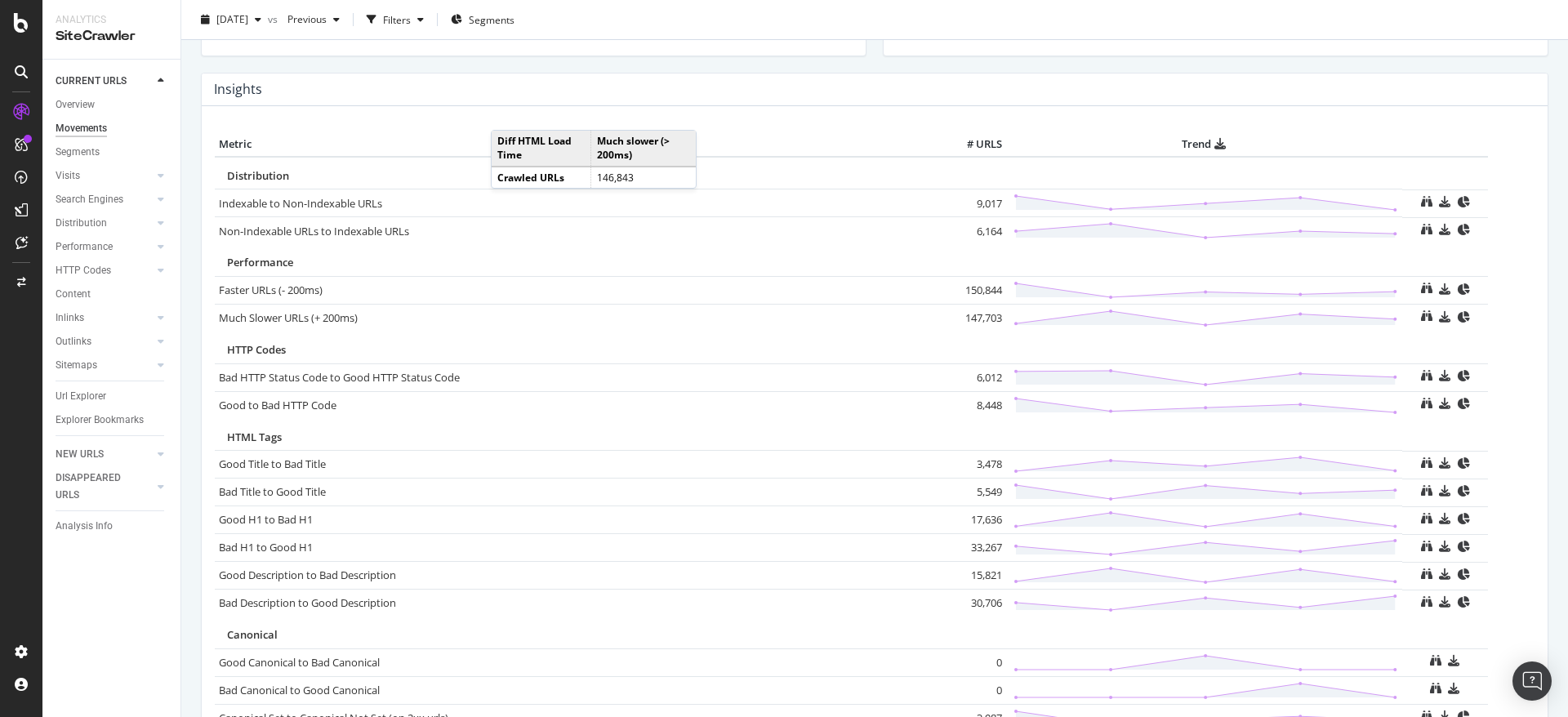
click at [975, 551] on td "33,267" at bounding box center [973, 548] width 66 height 28
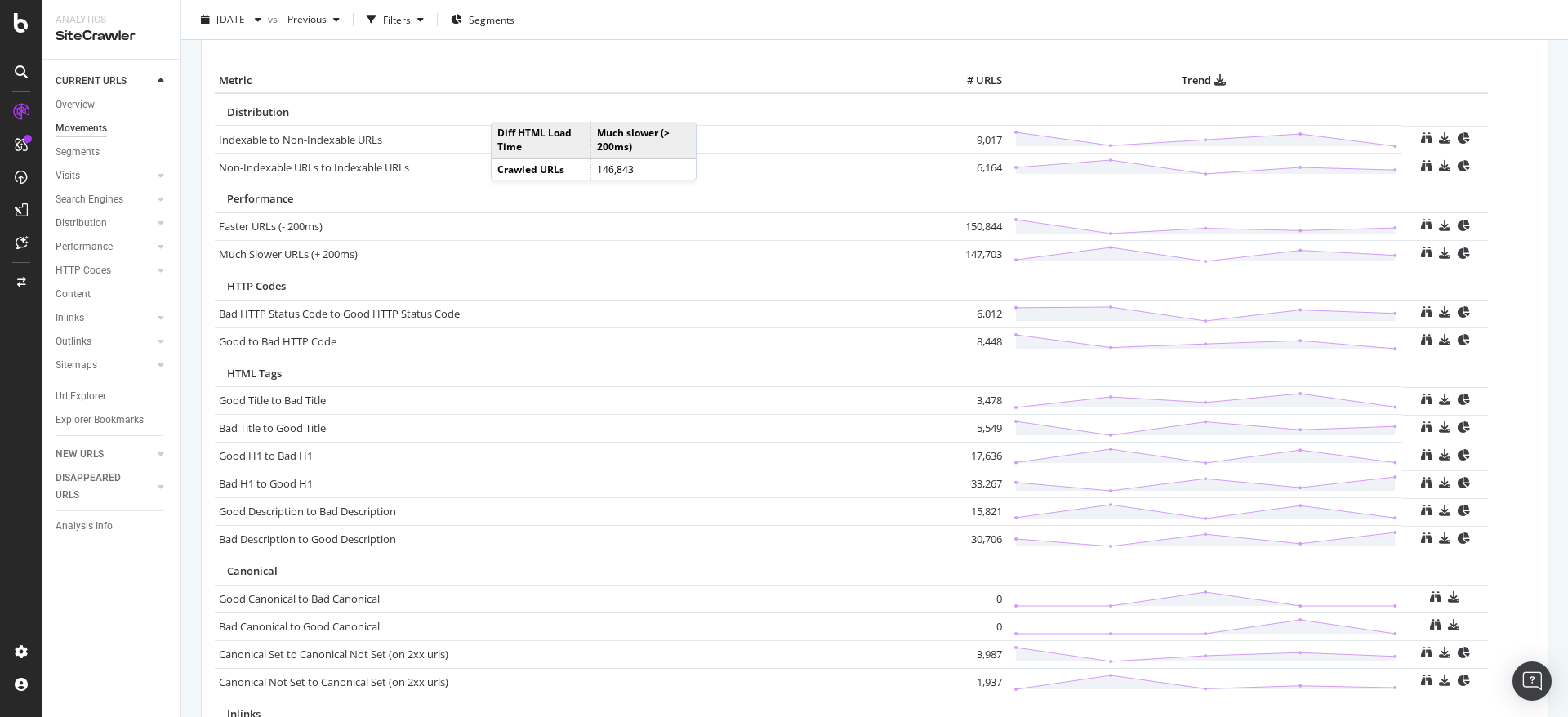
scroll to position [783, 0]
click at [980, 508] on td "15,821" at bounding box center [973, 509] width 66 height 28
click at [979, 535] on td "30,706" at bounding box center [973, 537] width 66 height 28
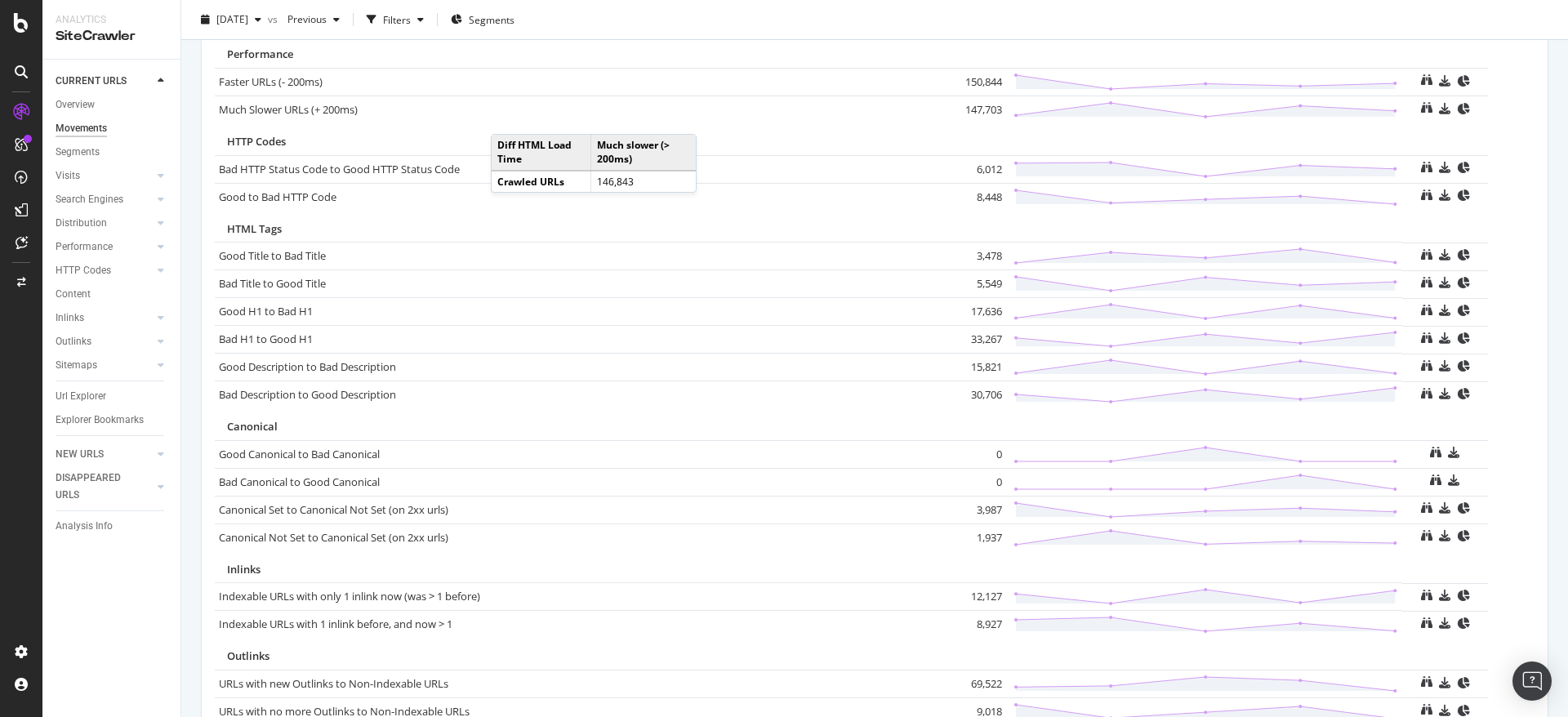
scroll to position [930, 0]
click at [981, 506] on td "3,987" at bounding box center [973, 506] width 66 height 28
click at [980, 533] on td "1,937" at bounding box center [973, 533] width 66 height 28
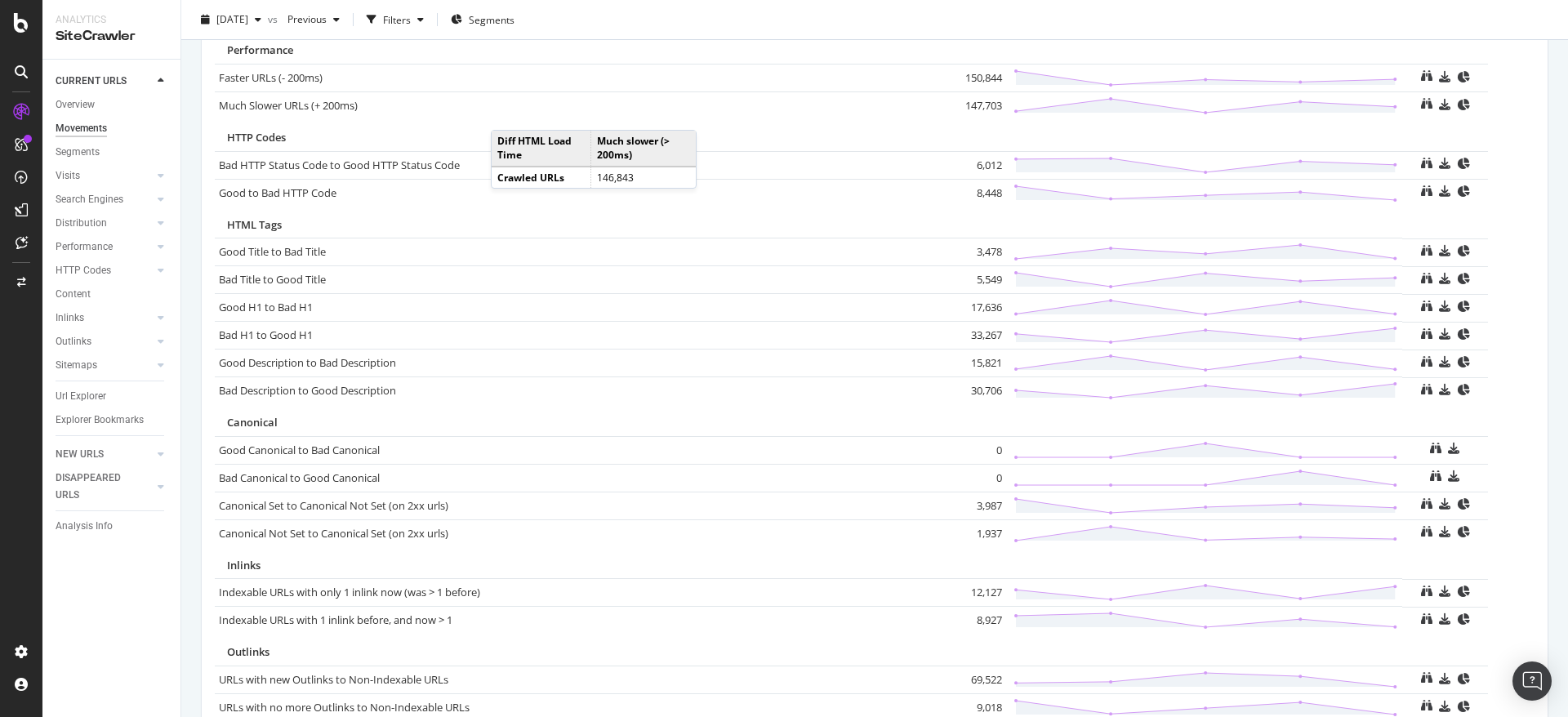
click at [980, 592] on td "12,127" at bounding box center [973, 593] width 66 height 28
click at [983, 618] on td "8,927" at bounding box center [973, 621] width 66 height 28
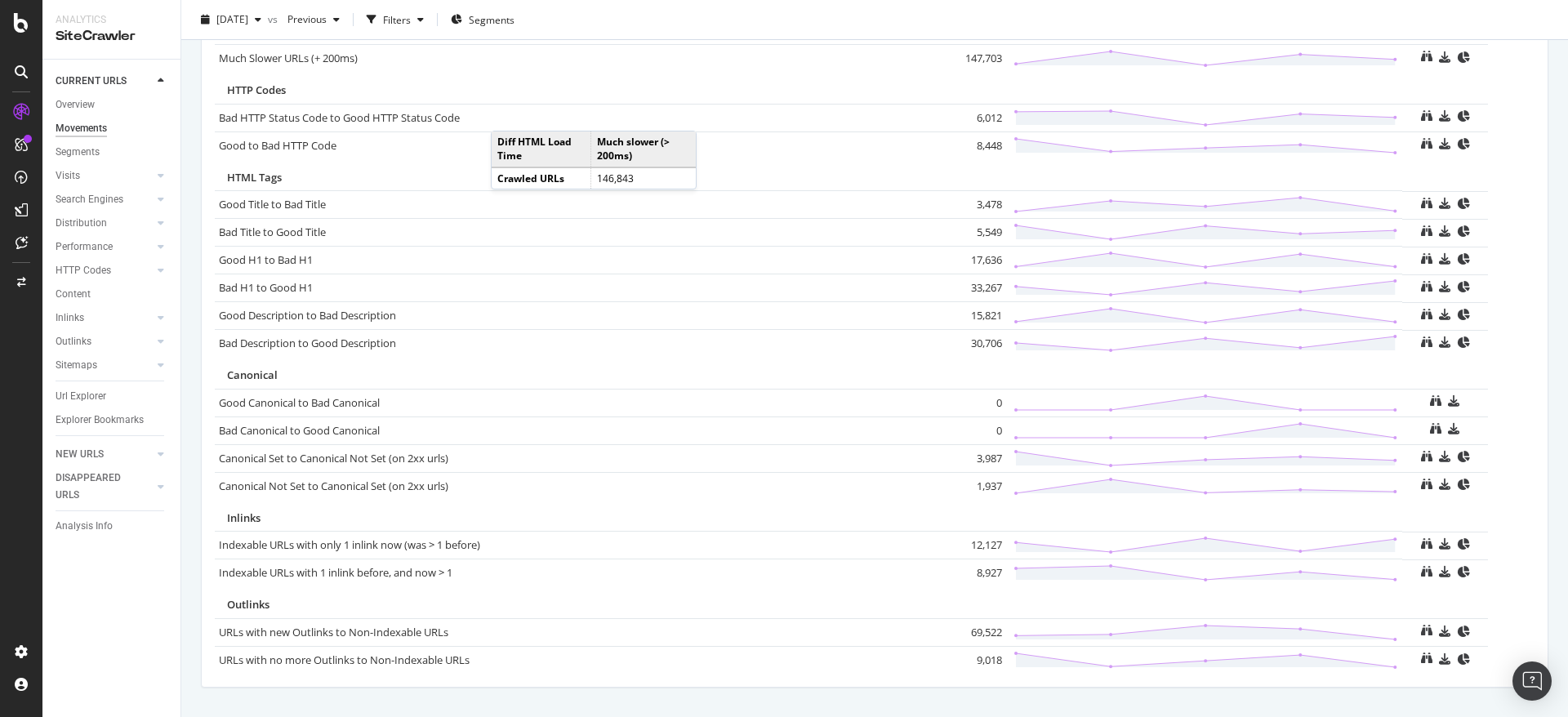
scroll to position [978, 0]
click at [979, 634] on td "69,522" at bounding box center [973, 631] width 66 height 28
click at [979, 659] on td "9,018" at bounding box center [973, 659] width 66 height 28
